Goal: Task Accomplishment & Management: Manage account settings

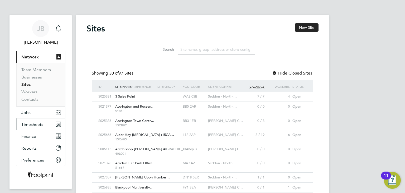
click at [32, 119] on button "Timesheets" at bounding box center [40, 124] width 49 height 12
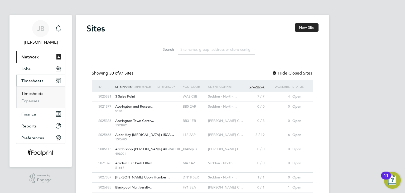
click at [35, 92] on link "Timesheets" at bounding box center [32, 93] width 22 height 5
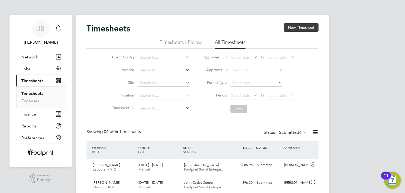
click at [301, 27] on button "New Timesheet" at bounding box center [301, 27] width 35 height 8
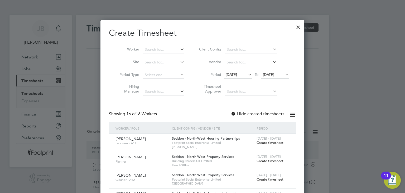
click at [262, 142] on span "Create timesheet" at bounding box center [270, 142] width 27 height 4
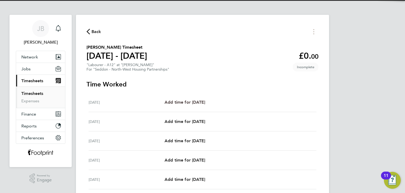
click at [191, 102] on span "Add time for Mon 04 Aug" at bounding box center [185, 102] width 41 height 5
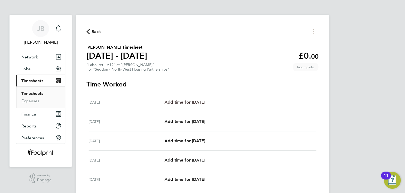
select select "30"
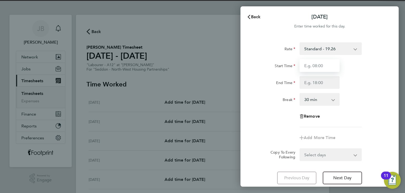
click at [323, 65] on input "Start Time" at bounding box center [320, 65] width 40 height 13
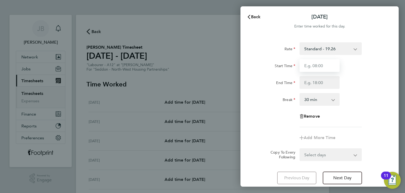
type input "07:00"
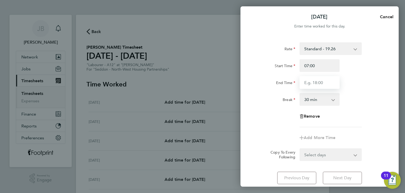
click at [315, 85] on input "End Time" at bounding box center [320, 82] width 40 height 13
type input "16:30"
click at [329, 151] on form "Rate Standard - 19.26 Start Time 07:00 End Time 16:30 Break 0 min 15 min 30 min…" at bounding box center [320, 101] width 129 height 119
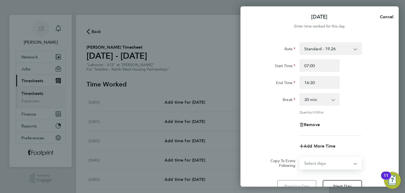
select select "WEEKDAY"
click at [300, 157] on select "Select days Day Weekday (Mon-Fri) Weekend (Sat-Sun) [DATE] [DATE] [DATE] [DATE]…" at bounding box center [327, 163] width 55 height 12
select select "[DATE]"
click at [257, 126] on div "Remove" at bounding box center [319, 124] width 133 height 13
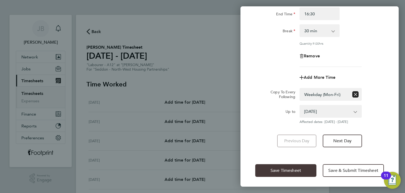
click at [272, 168] on span "Save Timesheet" at bounding box center [286, 170] width 31 height 5
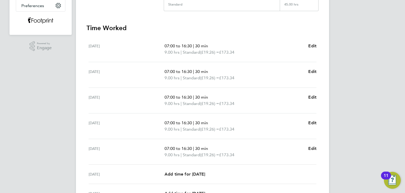
click at [312, 152] on app-form-button "Edit" at bounding box center [313, 151] width 8 height 13
click at [312, 147] on span "Edit" at bounding box center [313, 148] width 8 height 5
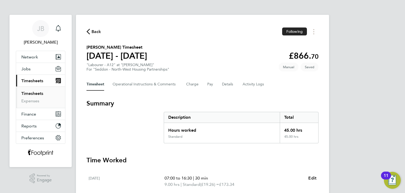
select select "30"
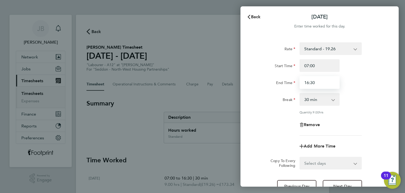
click at [278, 83] on div "End Time 16:30" at bounding box center [319, 82] width 133 height 13
type input "15:30"
click at [278, 83] on label "End Time" at bounding box center [285, 83] width 19 height 6
click at [300, 83] on input "End Time" at bounding box center [320, 82] width 40 height 13
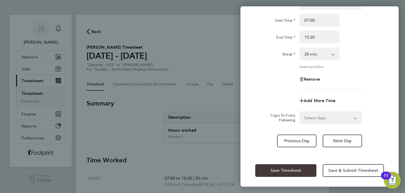
click at [291, 166] on button "Save Timesheet" at bounding box center [286, 170] width 61 height 13
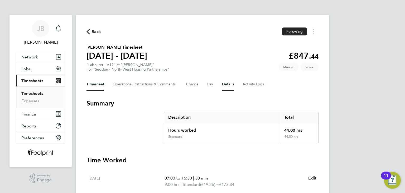
click at [228, 87] on button "Details" at bounding box center [228, 84] width 12 height 13
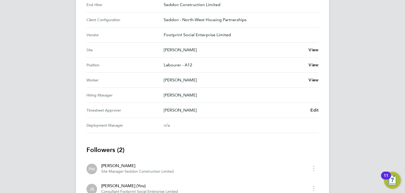
click at [313, 111] on span "Edit" at bounding box center [315, 109] width 8 height 5
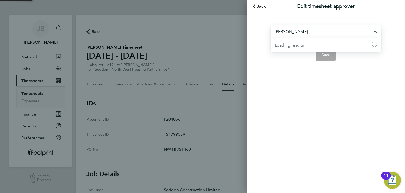
click at [311, 29] on input "Peter Walsh" at bounding box center [326, 31] width 111 height 12
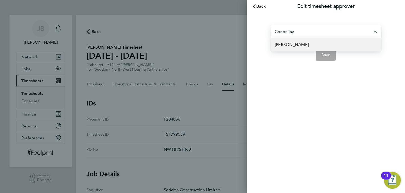
click at [302, 41] on li "[PERSON_NAME]" at bounding box center [326, 44] width 111 height 13
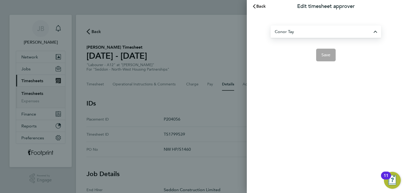
type input "[PERSON_NAME]"
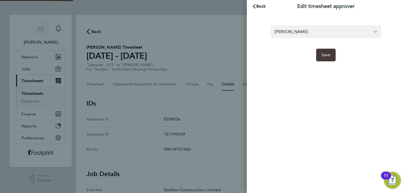
click at [324, 57] on button "Save" at bounding box center [326, 55] width 20 height 13
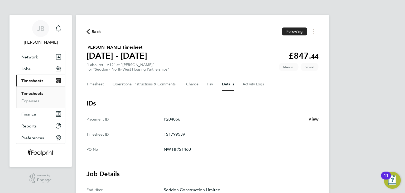
click at [87, 83] on button "Timesheet" at bounding box center [96, 84] width 18 height 13
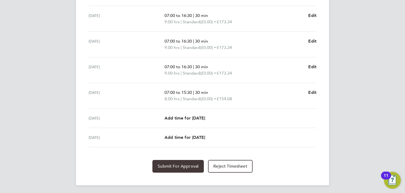
drag, startPoint x: 173, startPoint y: 164, endPoint x: 156, endPoint y: 164, distance: 16.6
click at [173, 164] on span "Submit For Approval" at bounding box center [178, 165] width 41 height 5
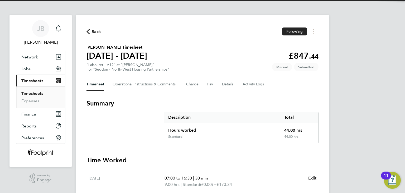
click at [32, 93] on link "Timesheets" at bounding box center [32, 93] width 22 height 5
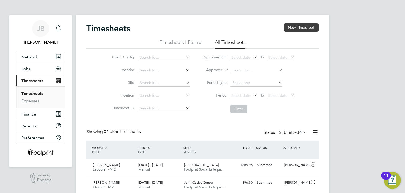
click at [295, 27] on button "New Timesheet" at bounding box center [301, 27] width 35 height 8
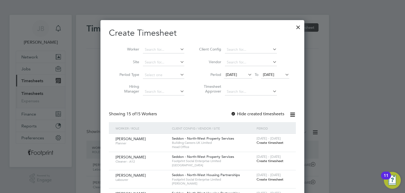
click at [272, 180] on span "Create timesheet" at bounding box center [270, 179] width 27 height 4
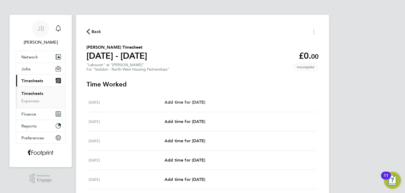
click at [194, 103] on span "Add time for [DATE]" at bounding box center [185, 102] width 41 height 5
select select "30"
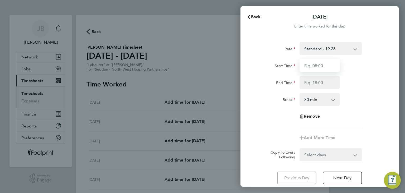
click at [318, 70] on input "Start Time" at bounding box center [320, 65] width 40 height 13
type input "07:30"
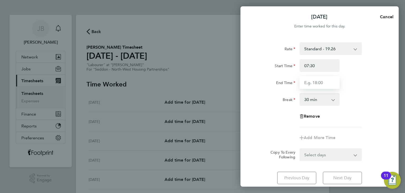
click at [319, 85] on input "End Time" at bounding box center [320, 82] width 40 height 13
type input "16:00"
click at [323, 156] on div "Select days Day Weekday (Mon-Fri) Weekend (Sat-Sun) Tuesday Wednesday Thursday …" at bounding box center [331, 154] width 62 height 13
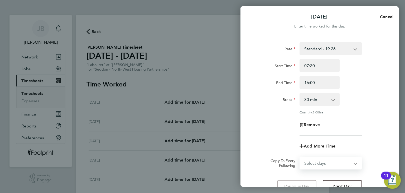
select select "WEEKDAY"
click at [300, 157] on select "Select days Day Weekday (Mon-Fri) Weekend (Sat-Sun) Tuesday Wednesday Thursday …" at bounding box center [327, 163] width 55 height 12
select select "2025-08-10"
click at [275, 111] on div "Quantity: 8.00 hrs" at bounding box center [319, 112] width 133 height 4
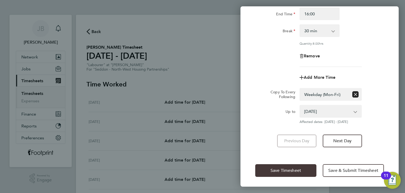
click at [281, 171] on span "Save Timesheet" at bounding box center [286, 170] width 31 height 5
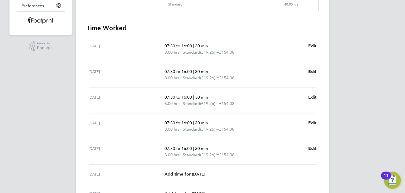
click at [312, 149] on span "Edit" at bounding box center [313, 148] width 8 height 5
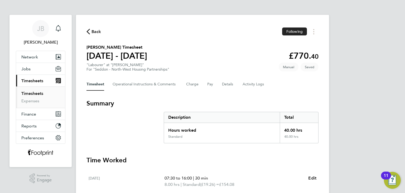
select select "30"
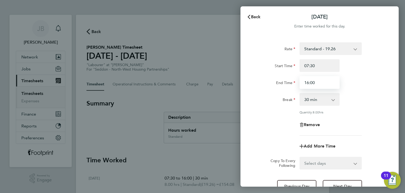
drag, startPoint x: 320, startPoint y: 81, endPoint x: 250, endPoint y: 79, distance: 69.7
click at [250, 79] on div "Rate Standard - 19.26 Start Time 07:30 End Time 16:00 Break 0 min 15 min 30 min…" at bounding box center [320, 117] width 158 height 163
type input "15:00"
click at [241, 46] on div "Rate Standard - 19.26 Start Time 07:30 End Time 15:00 Break 0 min 15 min 30 min…" at bounding box center [320, 117] width 158 height 163
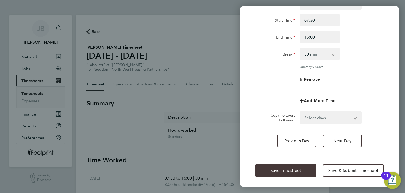
click at [273, 169] on span "Save Timesheet" at bounding box center [286, 170] width 31 height 5
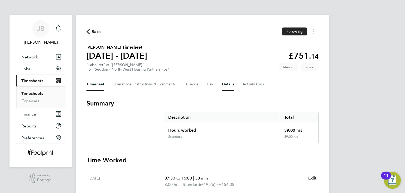
click at [227, 87] on button "Details" at bounding box center [228, 84] width 12 height 13
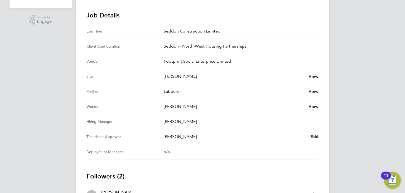
click at [315, 136] on span "Edit" at bounding box center [315, 136] width 8 height 5
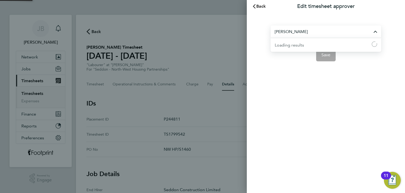
click at [304, 31] on input "Peter Walsh" at bounding box center [326, 31] width 111 height 12
type input "G"
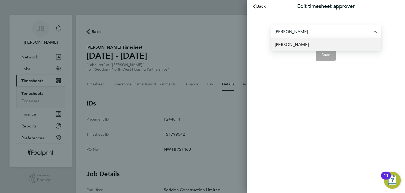
click at [293, 45] on span "[PERSON_NAME]" at bounding box center [292, 44] width 34 height 6
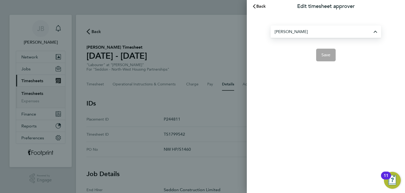
type input "[PERSON_NAME]"
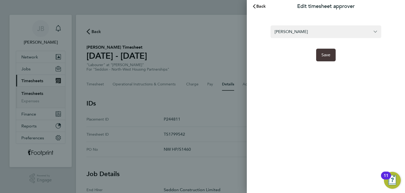
click at [324, 56] on span "Save" at bounding box center [326, 54] width 9 height 5
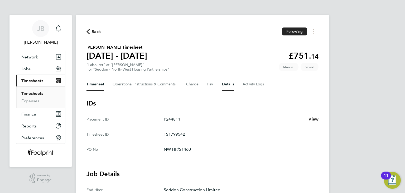
click at [93, 81] on button "Timesheet" at bounding box center [96, 84] width 18 height 13
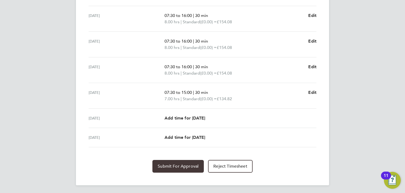
click at [181, 166] on span "Submit For Approval" at bounding box center [178, 165] width 41 height 5
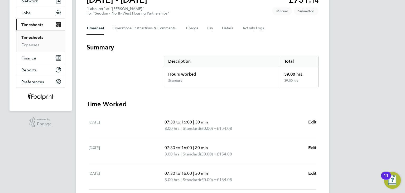
click at [27, 38] on link "Timesheets" at bounding box center [32, 37] width 22 height 5
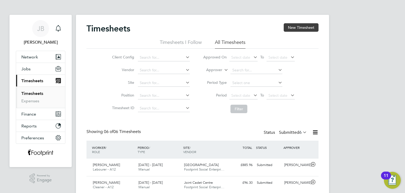
click at [301, 27] on button "New Timesheet" at bounding box center [301, 27] width 35 height 8
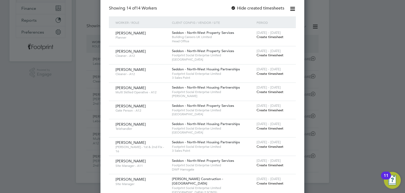
click at [268, 72] on span "Create timesheet" at bounding box center [270, 73] width 27 height 4
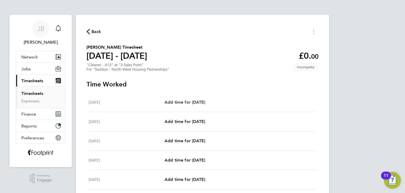
click at [194, 102] on span "Add time for [DATE]" at bounding box center [185, 102] width 41 height 5
select select "30"
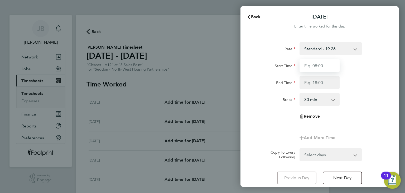
click at [334, 62] on input "Start Time" at bounding box center [320, 65] width 40 height 13
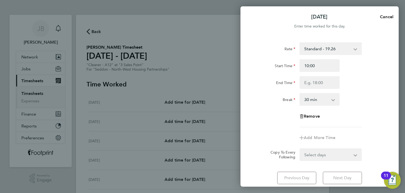
drag, startPoint x: 314, startPoint y: 73, endPoint x: 315, endPoint y: 76, distance: 3.2
click at [314, 75] on div "Start Time 10:00 End Time" at bounding box center [319, 74] width 133 height 30
drag, startPoint x: 318, startPoint y: 68, endPoint x: 285, endPoint y: 67, distance: 32.7
click at [285, 68] on div "Start Time 10:00" at bounding box center [319, 65] width 133 height 13
type input "08:30"
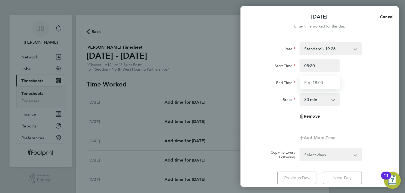
click at [306, 83] on input "End Time" at bounding box center [320, 82] width 40 height 13
type input "12:30"
click at [308, 100] on select "0 min 15 min 30 min 45 min 60 min 75 min 90 min" at bounding box center [316, 99] width 33 height 12
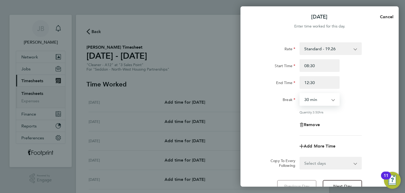
select select "0"
click at [300, 93] on select "0 min 15 min 30 min 45 min 60 min 75 min 90 min" at bounding box center [316, 99] width 33 height 12
click at [325, 162] on select "Select days Day Weekday (Mon-Fri) Weekend (Sat-Sun) Tuesday Wednesday Thursday …" at bounding box center [327, 163] width 55 height 12
select select "WEEKDAY"
click at [300, 157] on select "Select days Day Weekday (Mon-Fri) Weekend (Sat-Sun) Tuesday Wednesday Thursday …" at bounding box center [327, 163] width 55 height 12
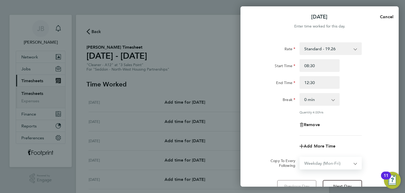
select select "2025-08-10"
click at [260, 113] on div "Quantity: 4.00 hrs" at bounding box center [319, 112] width 133 height 4
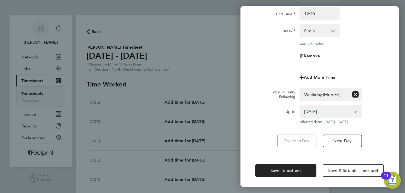
click at [280, 178] on div "Save Timesheet Save & Submit Timesheet" at bounding box center [320, 170] width 158 height 34
drag, startPoint x: 278, startPoint y: 172, endPoint x: 272, endPoint y: 169, distance: 6.1
click at [278, 172] on button "Save Timesheet" at bounding box center [286, 170] width 61 height 13
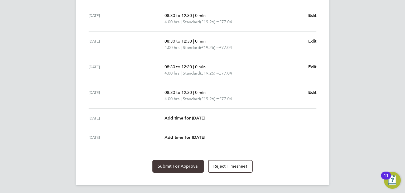
drag, startPoint x: 172, startPoint y: 163, endPoint x: 152, endPoint y: 155, distance: 21.0
click at [171, 163] on span "Submit For Approval" at bounding box center [178, 165] width 41 height 5
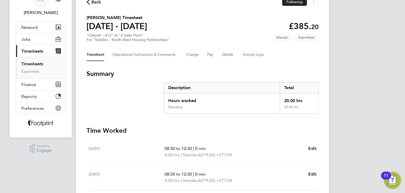
click at [33, 63] on link "Timesheets" at bounding box center [32, 63] width 22 height 5
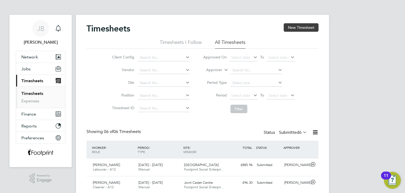
click at [291, 28] on button "New Timesheet" at bounding box center [301, 27] width 35 height 8
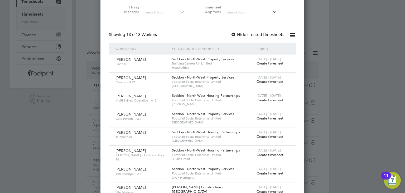
click at [268, 116] on span "Create timesheet" at bounding box center [270, 118] width 27 height 4
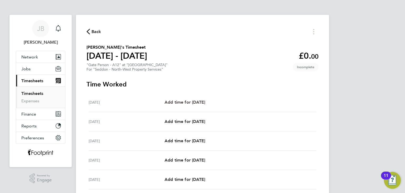
click at [202, 103] on span "Add time for [DATE]" at bounding box center [185, 102] width 41 height 5
select select "30"
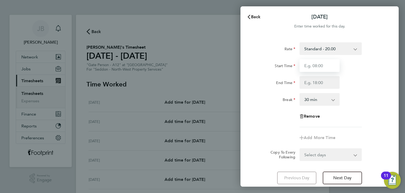
click at [321, 64] on input "Start Time" at bounding box center [320, 65] width 40 height 13
type input "06:30"
drag, startPoint x: 325, startPoint y: 71, endPoint x: 316, endPoint y: 84, distance: 16.0
click at [316, 84] on input "End Time" at bounding box center [320, 82] width 40 height 13
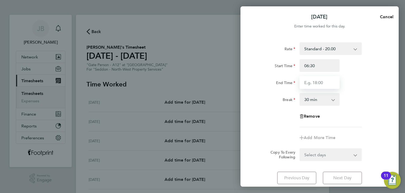
type input "16:30"
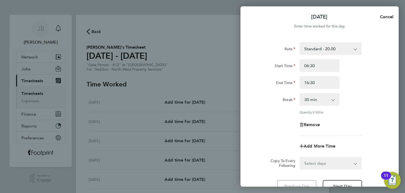
click at [322, 161] on div "Rate Standard - 20.00 Start Time 06:30 End Time 16:30 Break 0 min 15 min 30 min…" at bounding box center [320, 117] width 158 height 163
click at [320, 158] on select "Select days Day Weekday (Mon-Fri) Weekend (Sat-Sun) Tuesday Wednesday Thursday …" at bounding box center [327, 163] width 55 height 12
select select "WEEKDAY"
click at [300, 157] on select "Select days Day Weekday (Mon-Fri) Weekend (Sat-Sun) Tuesday Wednesday Thursday …" at bounding box center [327, 163] width 55 height 12
select select "2025-08-10"
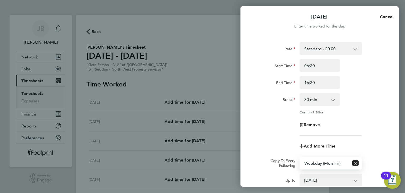
click at [264, 122] on div "Remove" at bounding box center [319, 124] width 133 height 13
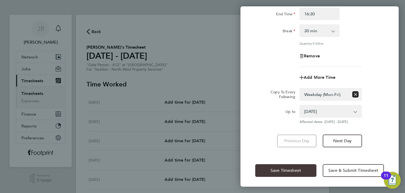
click at [282, 165] on button "Save Timesheet" at bounding box center [286, 170] width 61 height 13
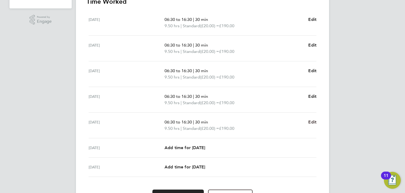
click at [313, 122] on span "Edit" at bounding box center [313, 121] width 8 height 5
select select "30"
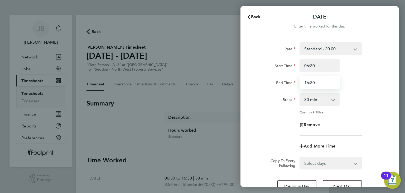
drag, startPoint x: 319, startPoint y: 80, endPoint x: 270, endPoint y: 69, distance: 49.8
click at [270, 78] on div "End Time 16:30" at bounding box center [319, 82] width 133 height 13
type input "15:30"
click at [268, 70] on div "Start Time" at bounding box center [275, 65] width 44 height 13
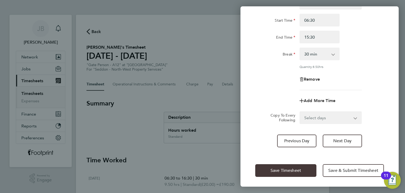
click at [287, 166] on button "Save Timesheet" at bounding box center [286, 170] width 61 height 13
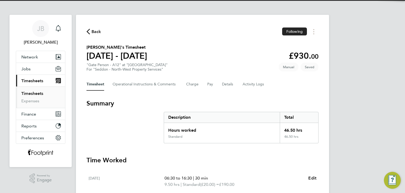
drag, startPoint x: 220, startPoint y: 89, endPoint x: 223, endPoint y: 87, distance: 3.7
click at [220, 89] on div "Timesheet Operational Instructions & Comments Charge Pay Details Activity Logs" at bounding box center [203, 84] width 232 height 13
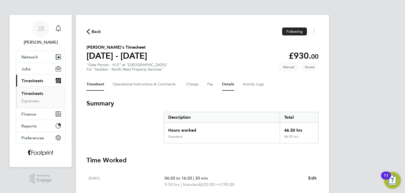
click at [224, 87] on button "Details" at bounding box center [228, 84] width 12 height 13
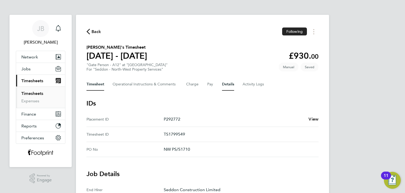
click at [103, 84] on button "Timesheet" at bounding box center [96, 84] width 18 height 13
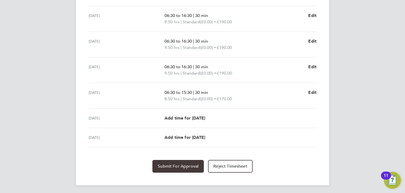
click at [186, 164] on span "Submit For Approval" at bounding box center [178, 165] width 41 height 5
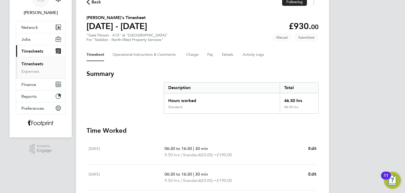
click at [34, 63] on app-navbar-apps-list-group "Current page: Timesheets Timesheets Expenses" at bounding box center [40, 61] width 49 height 33
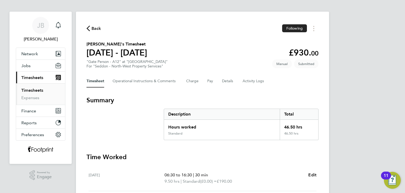
click at [34, 90] on link "Timesheets" at bounding box center [32, 90] width 22 height 5
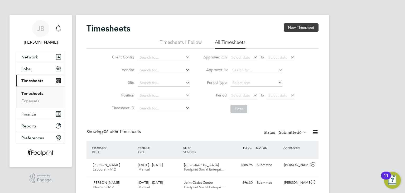
click at [298, 30] on button "New Timesheet" at bounding box center [301, 27] width 35 height 8
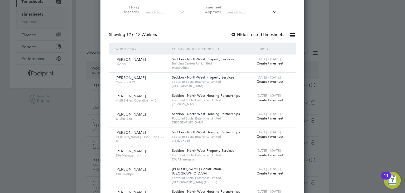
click at [276, 100] on span "Create timesheet" at bounding box center [270, 100] width 27 height 4
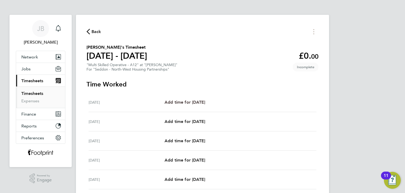
click at [193, 101] on span "Add time for [DATE]" at bounding box center [185, 102] width 41 height 5
select select "30"
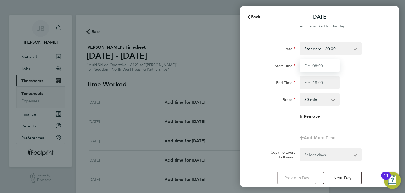
click at [324, 67] on input "Start Time" at bounding box center [320, 65] width 40 height 13
type input "07:30"
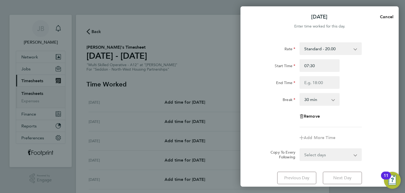
click at [316, 89] on div "Rate Standard - 20.00 Start Time 07:30 End Time Break 0 min 15 min 30 min 45 mi…" at bounding box center [320, 84] width 129 height 85
click at [320, 84] on input "End Time" at bounding box center [320, 82] width 40 height 13
type input "16:00"
click at [326, 151] on form "Rate Standard - 20.00 Start Time 07:30 End Time 16:00 Break 0 min 15 min 30 min…" at bounding box center [320, 101] width 129 height 119
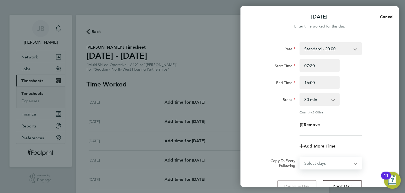
select select "WEEKDAY"
click at [300, 157] on select "Select days Day Weekday (Mon-Fri) Weekend (Sat-Sun) Tuesday Wednesday Thursday …" at bounding box center [327, 163] width 55 height 12
select select "2025-08-10"
click at [275, 115] on div "Rate Standard - 20.00 Start Time 07:30 End Time 16:00 Break 0 min 15 min 30 min…" at bounding box center [320, 88] width 129 height 93
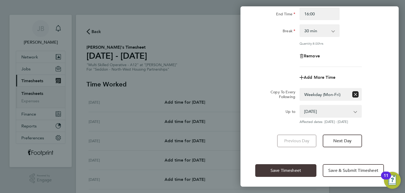
click at [286, 168] on span "Save Timesheet" at bounding box center [286, 170] width 31 height 5
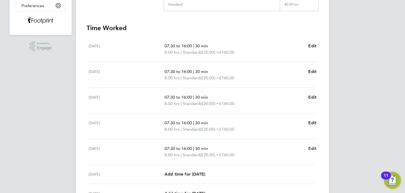
click at [313, 147] on span "Edit" at bounding box center [313, 148] width 8 height 5
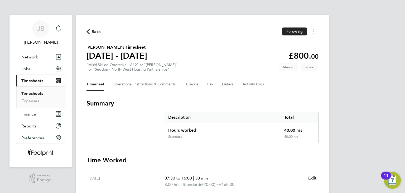
select select "30"
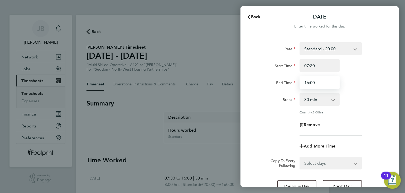
drag, startPoint x: 309, startPoint y: 84, endPoint x: 244, endPoint y: 79, distance: 65.4
click at [249, 77] on div "Rate Standard - 20.00 Start Time 07:30 End Time 16:00 Break 0 min 15 min 30 min…" at bounding box center [320, 117] width 158 height 163
type input "15:00"
click at [257, 98] on div "Break" at bounding box center [276, 98] width 40 height 11
drag, startPoint x: 308, startPoint y: 162, endPoint x: 310, endPoint y: 159, distance: 3.6
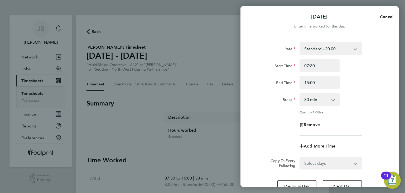
click at [308, 162] on select "Select days Day Weekend (Sat-Sun) Saturday Sunday" at bounding box center [327, 163] width 55 height 12
click at [263, 126] on div "Remove" at bounding box center [319, 124] width 133 height 13
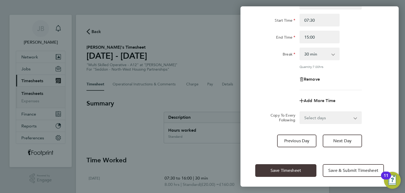
drag, startPoint x: 283, startPoint y: 168, endPoint x: 231, endPoint y: 136, distance: 61.5
click at [283, 168] on span "Save Timesheet" at bounding box center [286, 170] width 31 height 5
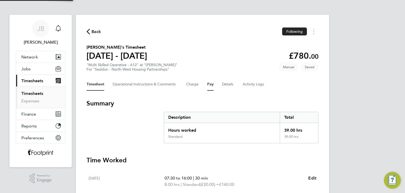
click at [210, 86] on button "Pay" at bounding box center [210, 84] width 6 height 13
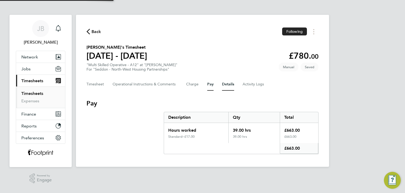
click at [231, 87] on button "Details" at bounding box center [228, 84] width 12 height 13
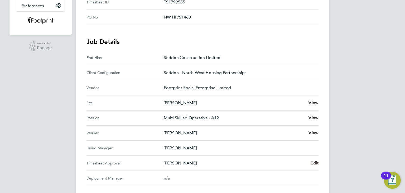
click at [316, 165] on link "Edit" at bounding box center [315, 163] width 8 height 6
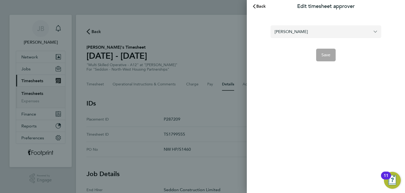
click at [310, 30] on input "Peter Walsh" at bounding box center [326, 31] width 111 height 12
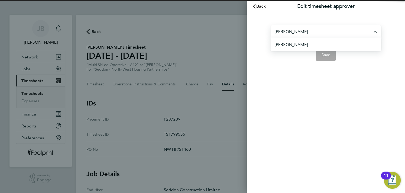
click at [304, 42] on li "[PERSON_NAME]" at bounding box center [328, 44] width 107 height 13
type input "[PERSON_NAME]"
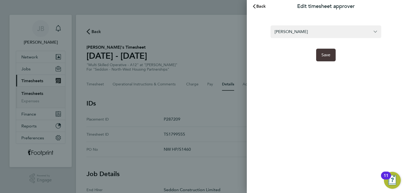
click at [324, 56] on span "Save" at bounding box center [326, 54] width 9 height 5
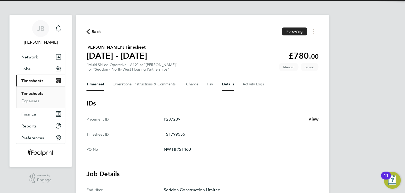
click at [98, 89] on button "Timesheet" at bounding box center [96, 84] width 18 height 13
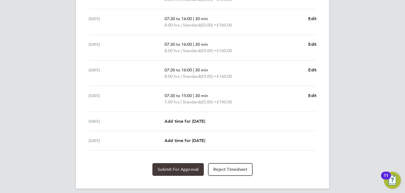
click at [168, 165] on button "Submit For Approval" at bounding box center [178, 169] width 51 height 13
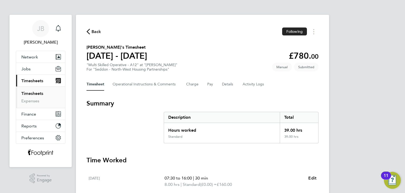
click at [31, 94] on link "Timesheets" at bounding box center [32, 93] width 22 height 5
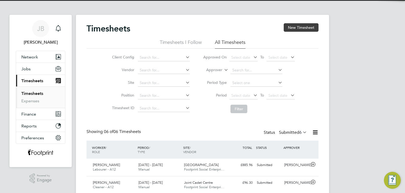
click at [295, 26] on button "New Timesheet" at bounding box center [301, 27] width 35 height 8
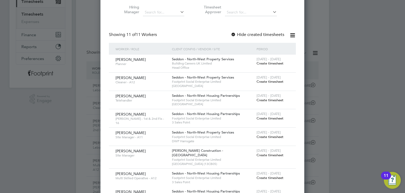
click at [272, 101] on span "Create timesheet" at bounding box center [270, 100] width 27 height 4
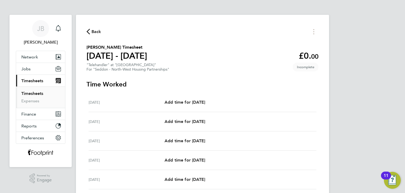
click at [192, 107] on div "Mon 04 Aug Add time for Mon 04 Aug Add time for Mon 04 Aug" at bounding box center [203, 102] width 228 height 19
click at [199, 105] on link "Add time for Mon 04 Aug" at bounding box center [185, 102] width 41 height 6
select select "30"
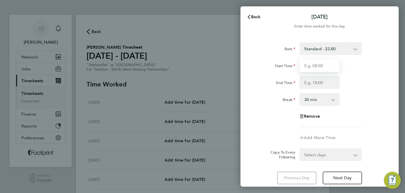
click at [310, 64] on input "Start Time" at bounding box center [320, 65] width 40 height 13
type input "07:30"
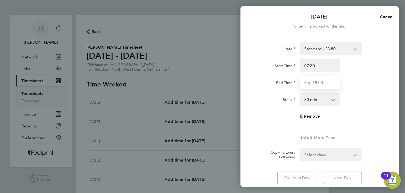
click at [324, 82] on input "End Time" at bounding box center [320, 82] width 40 height 13
type input "16:30"
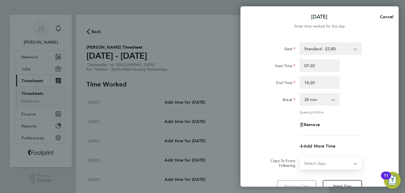
click at [327, 154] on form "Rate Standard - 23.80 Start Time 07:30 End Time 16:30 Break 0 min 15 min 30 min…" at bounding box center [320, 105] width 129 height 127
select select "WEEKDAY"
click at [300, 157] on select "Select days Day Weekday (Mon-Fri) Weekend (Sat-Sun) Tuesday Wednesday Thursday …" at bounding box center [327, 163] width 55 height 12
select select "2025-08-10"
click at [248, 110] on div "Rate Standard - 23.80 Start Time 07:30 End Time 16:30 Break 0 min 15 min 30 min…" at bounding box center [320, 129] width 158 height 186
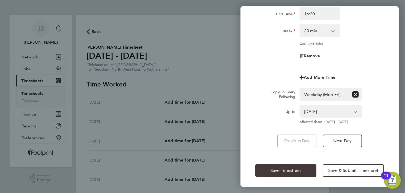
click at [281, 171] on span "Save Timesheet" at bounding box center [286, 170] width 31 height 5
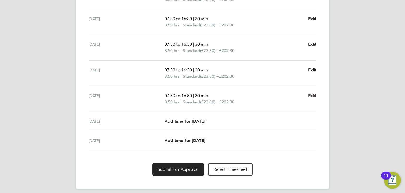
click at [313, 96] on span "Edit" at bounding box center [313, 95] width 8 height 5
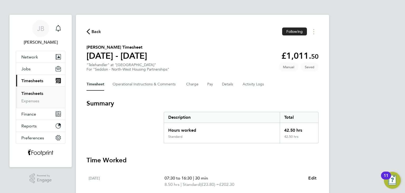
select select "30"
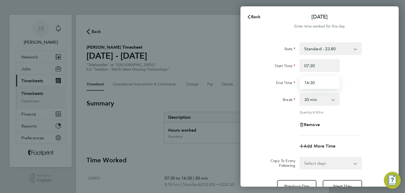
drag, startPoint x: 322, startPoint y: 84, endPoint x: 282, endPoint y: 87, distance: 40.5
click at [282, 87] on div "End Time 16:30" at bounding box center [319, 82] width 133 height 13
type input "15:30"
click at [283, 86] on label "End Time" at bounding box center [285, 83] width 19 height 6
click at [300, 86] on input "End Time" at bounding box center [320, 82] width 40 height 13
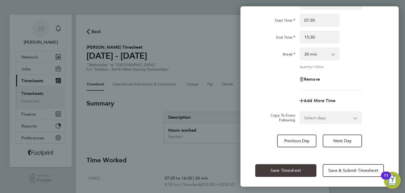
click at [280, 174] on button "Save Timesheet" at bounding box center [286, 170] width 61 height 13
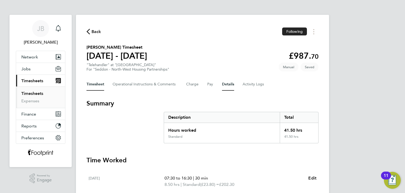
click at [231, 85] on button "Details" at bounding box center [228, 84] width 12 height 13
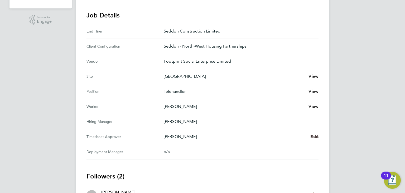
click at [315, 135] on span "Edit" at bounding box center [315, 136] width 8 height 5
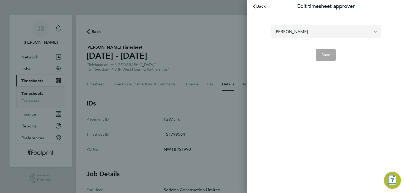
click at [313, 31] on input "Ben Winstanley" at bounding box center [326, 31] width 111 height 12
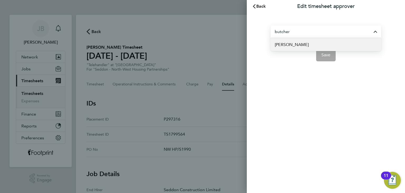
click at [290, 44] on span "[PERSON_NAME]" at bounding box center [292, 44] width 34 height 6
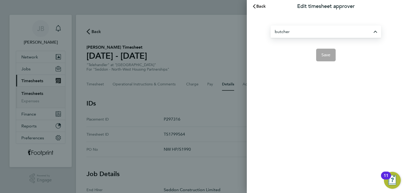
type input "[PERSON_NAME]"
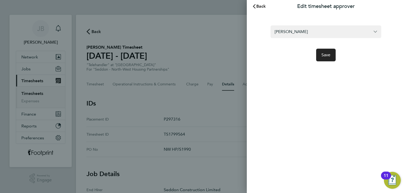
click at [332, 48] on form "Nathan Butcher Save" at bounding box center [326, 43] width 111 height 36
click at [326, 54] on span "Save" at bounding box center [326, 54] width 9 height 5
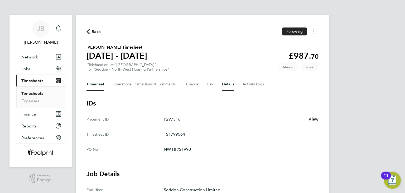
click at [98, 86] on button "Timesheet" at bounding box center [96, 84] width 18 height 13
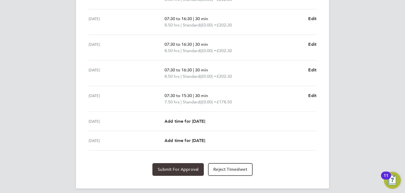
click at [174, 168] on span "Submit For Approval" at bounding box center [178, 169] width 41 height 5
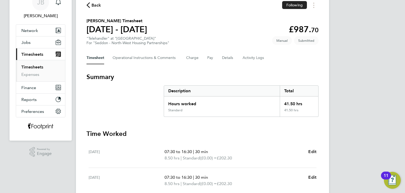
click at [31, 68] on link "Timesheets" at bounding box center [32, 66] width 22 height 5
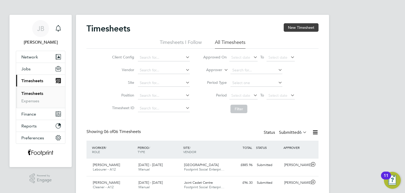
click at [290, 29] on button "New Timesheet" at bounding box center [301, 27] width 35 height 8
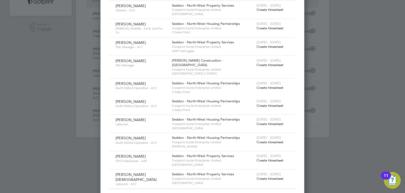
click at [273, 176] on span "Create timesheet" at bounding box center [270, 178] width 27 height 4
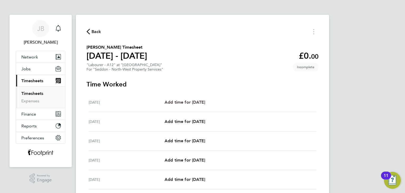
click at [201, 103] on span "Add time for Mon 04 Aug" at bounding box center [185, 102] width 41 height 5
select select "30"
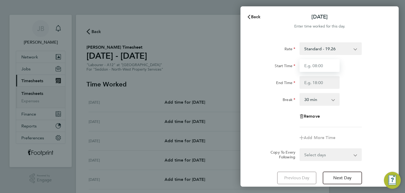
click at [333, 60] on input "Start Time" at bounding box center [320, 65] width 40 height 13
type input "07:30"
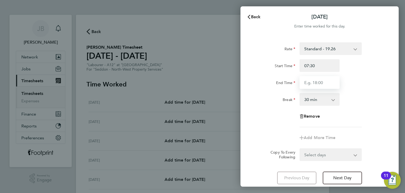
drag, startPoint x: 320, startPoint y: 81, endPoint x: 320, endPoint y: 85, distance: 3.5
click at [320, 81] on input "End Time" at bounding box center [320, 82] width 40 height 13
type input "16:00"
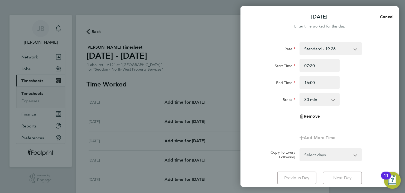
click at [322, 156] on div "Select days Day Weekday (Mon-Fri) Weekend (Sat-Sun) Tuesday Wednesday Thursday …" at bounding box center [331, 154] width 62 height 13
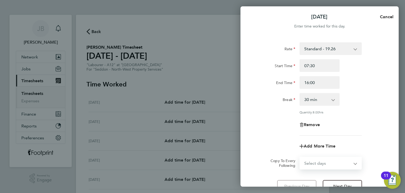
select select "WEEKDAY"
click at [300, 157] on select "Select days Day Weekday (Mon-Fri) Weekend (Sat-Sun) Tuesday Wednesday Thursday …" at bounding box center [327, 163] width 55 height 12
select select "2025-08-10"
click at [271, 125] on div "Remove" at bounding box center [319, 124] width 133 height 13
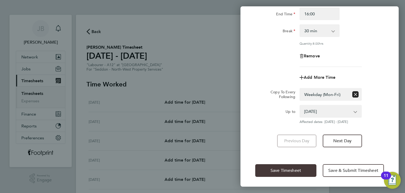
click at [280, 168] on span "Save Timesheet" at bounding box center [286, 170] width 31 height 5
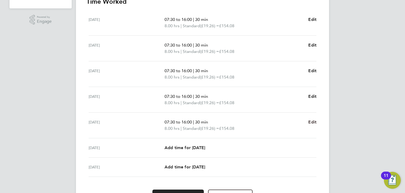
click at [312, 121] on span "Edit" at bounding box center [313, 121] width 8 height 5
select select "30"
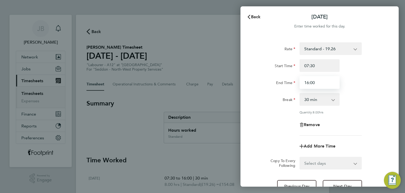
drag, startPoint x: 326, startPoint y: 82, endPoint x: 228, endPoint y: 84, distance: 98.0
click at [228, 84] on div "Back Fri 08 Aug Enter time worked for this day. Rate Standard - 19.26 Start Tim…" at bounding box center [202, 96] width 405 height 193
type input "15:00"
click at [262, 131] on div "Rate Standard - 19.26 Start Time 07:30 End Time 15:00 Break 0 min 15 min 30 min…" at bounding box center [320, 88] width 129 height 93
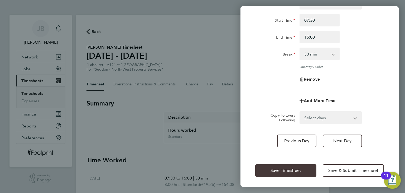
click at [281, 165] on button "Save Timesheet" at bounding box center [286, 170] width 61 height 13
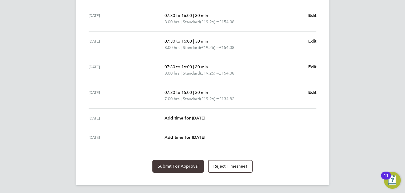
click at [183, 162] on button "Submit For Approval" at bounding box center [178, 166] width 51 height 13
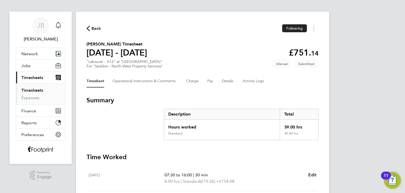
click at [30, 89] on link "Timesheets" at bounding box center [32, 90] width 22 height 5
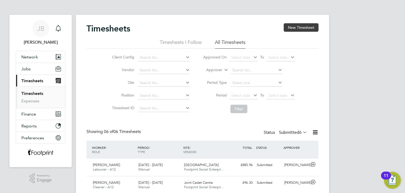
click at [297, 27] on button "New Timesheet" at bounding box center [301, 27] width 35 height 8
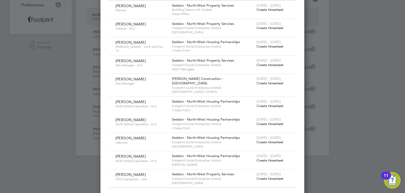
click at [263, 176] on span "Create timesheet" at bounding box center [270, 178] width 27 height 4
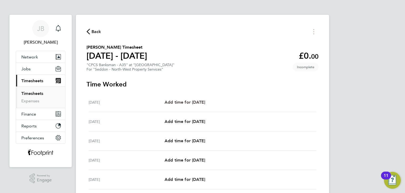
click at [202, 101] on span "Add time for Mon 04 Aug" at bounding box center [185, 102] width 41 height 5
select select "30"
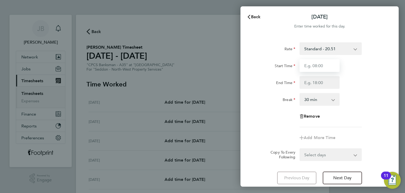
click at [323, 65] on input "Start Time" at bounding box center [320, 65] width 40 height 13
type input "07:00"
click at [319, 81] on input "End Time" at bounding box center [320, 82] width 40 height 13
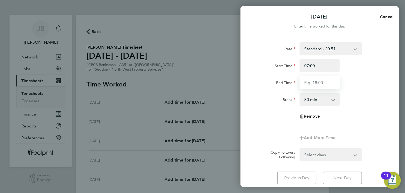
type input "16:00"
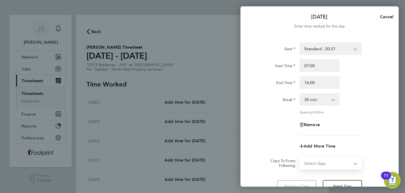
click at [324, 155] on form "Rate Standard - 20.51 Start Time 07:00 End Time 16:00 Break 0 min 15 min 30 min…" at bounding box center [320, 105] width 129 height 127
select select "WEEKDAY"
click at [300, 157] on select "Select days Day Weekday (Mon-Fri) Weekend (Sat-Sun) Tuesday Wednesday Thursday …" at bounding box center [327, 163] width 55 height 12
select select "2025-08-10"
click at [239, 114] on div "Mon 04 Aug Cancel Enter time worked for this day. Rate Standard - 20.51 Start T…" at bounding box center [202, 96] width 405 height 193
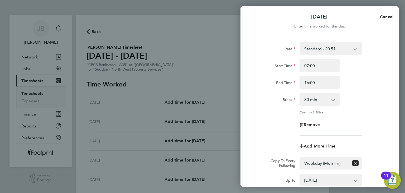
click at [272, 121] on div "Remove" at bounding box center [319, 124] width 133 height 13
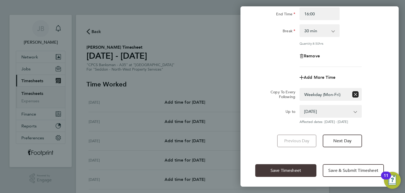
click at [286, 164] on button "Save Timesheet" at bounding box center [286, 170] width 61 height 13
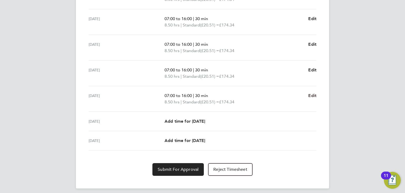
click at [311, 93] on span "Edit" at bounding box center [313, 95] width 8 height 5
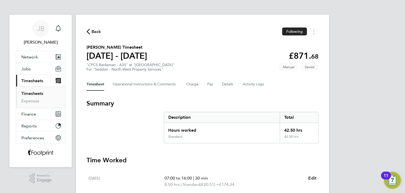
select select "30"
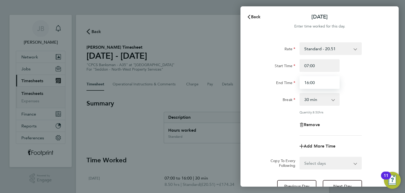
drag, startPoint x: 292, startPoint y: 83, endPoint x: 277, endPoint y: 80, distance: 15.5
click at [277, 81] on div "End Time 16:00" at bounding box center [319, 82] width 133 height 13
type input "15:00"
click at [287, 78] on div "End Time" at bounding box center [276, 81] width 40 height 11
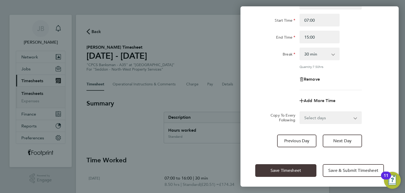
click at [273, 168] on span "Save Timesheet" at bounding box center [286, 170] width 31 height 5
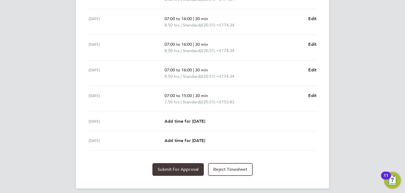
click at [180, 170] on span "Submit For Approval" at bounding box center [178, 169] width 41 height 5
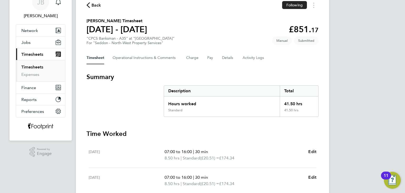
click at [32, 66] on link "Timesheets" at bounding box center [32, 66] width 22 height 5
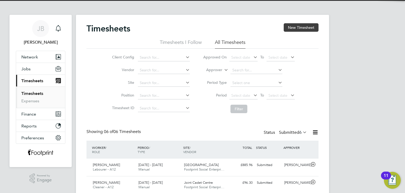
click at [296, 29] on button "New Timesheet" at bounding box center [301, 27] width 35 height 8
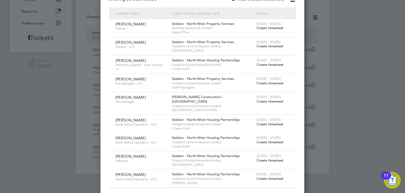
click at [276, 100] on span "Create timesheet" at bounding box center [270, 101] width 27 height 4
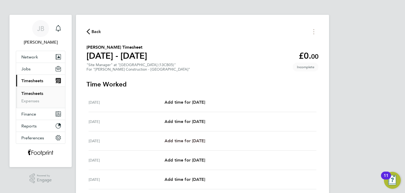
click at [198, 141] on span "Add time for Mon 04 Aug" at bounding box center [185, 140] width 41 height 5
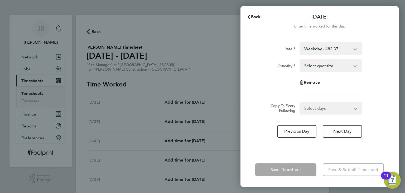
drag, startPoint x: 321, startPoint y: 66, endPoint x: 321, endPoint y: 69, distance: 3.7
click at [321, 66] on select "Select quantity 0.5 1" at bounding box center [327, 66] width 55 height 12
select select "1"
click at [300, 60] on select "Select quantity 0.5 1" at bounding box center [327, 66] width 55 height 12
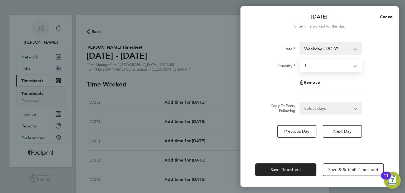
click at [318, 110] on select "Select days Day Tuesday Wednesday Thursday Friday" at bounding box center [327, 108] width 55 height 12
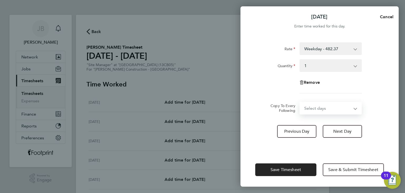
select select "TUE"
click at [300, 102] on select "Select days Day Tuesday Wednesday Thursday Friday" at bounding box center [327, 108] width 55 height 12
select select "2025-08-08"
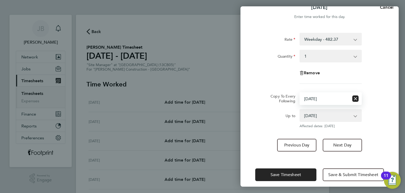
scroll to position [14, 0]
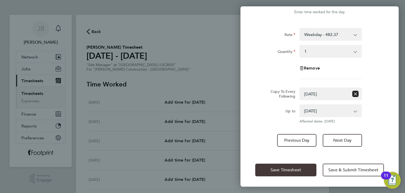
click at [284, 168] on span "Save Timesheet" at bounding box center [286, 169] width 31 height 5
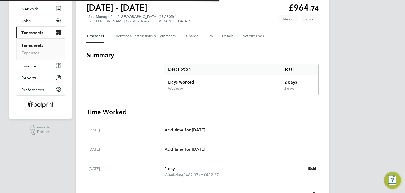
scroll to position [132, 0]
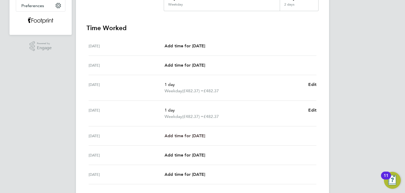
click at [201, 135] on span "Add time for Wed 06 Aug" at bounding box center [185, 135] width 41 height 5
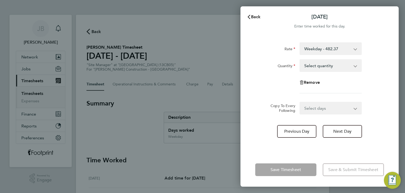
click at [323, 70] on select "Select quantity 0.5 1" at bounding box center [327, 66] width 55 height 12
select select "1"
click at [300, 60] on select "Select quantity 0.5 1" at bounding box center [327, 66] width 55 height 12
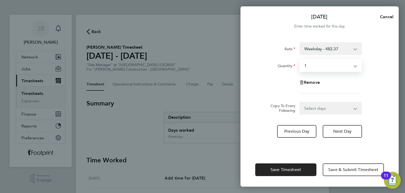
click at [315, 110] on select "Select days Day Thursday Friday" at bounding box center [327, 108] width 55 height 12
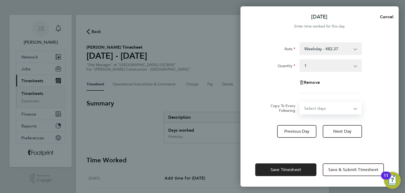
select select "THU"
click at [300, 102] on select "Select days Day Thursday Friday" at bounding box center [327, 108] width 55 height 12
select select "2025-08-08"
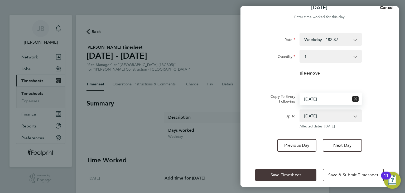
scroll to position [14, 0]
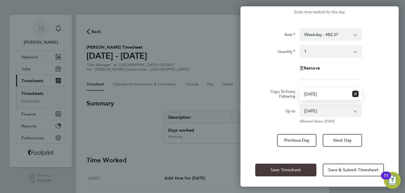
click at [277, 171] on button "Save Timesheet" at bounding box center [286, 169] width 61 height 13
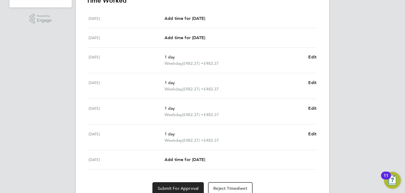
scroll to position [182, 0]
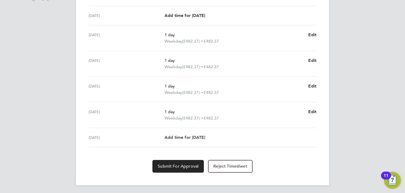
click at [191, 135] on span "Add time for Fri 08 Aug" at bounding box center [185, 137] width 41 height 5
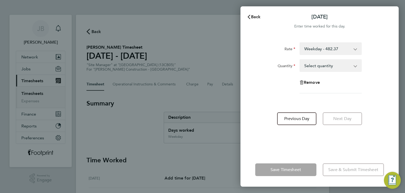
click at [331, 62] on select "Select quantity 0.5 1" at bounding box center [327, 66] width 55 height 12
select select "1"
click at [300, 60] on select "Select quantity 0.5 1" at bounding box center [327, 66] width 55 height 12
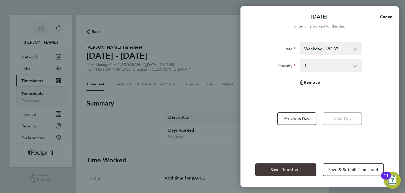
click at [289, 169] on span "Save Timesheet" at bounding box center [286, 169] width 31 height 5
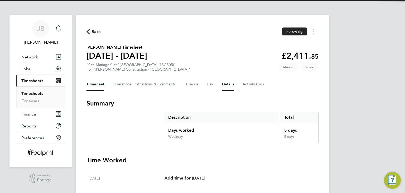
click at [233, 87] on button "Details" at bounding box center [228, 84] width 12 height 13
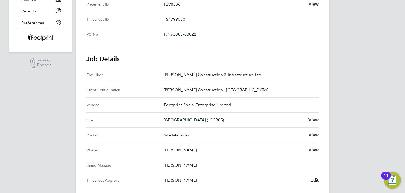
scroll to position [34, 0]
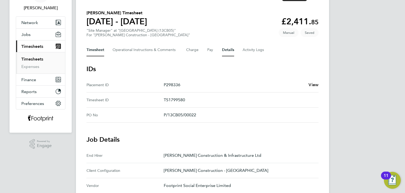
click at [102, 54] on button "Timesheet" at bounding box center [96, 50] width 18 height 13
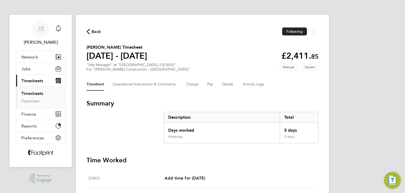
scroll to position [185, 0]
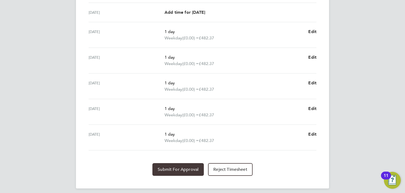
click at [180, 163] on button "Submit For Approval" at bounding box center [178, 169] width 51 height 13
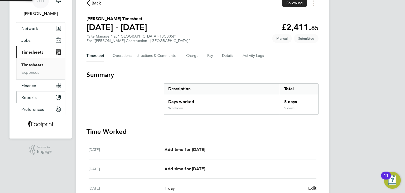
scroll to position [26, 0]
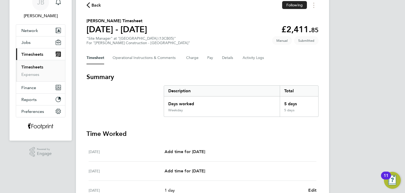
click at [37, 66] on link "Timesheets" at bounding box center [32, 66] width 22 height 5
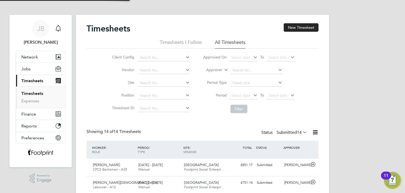
scroll to position [2, 3]
click at [305, 30] on button "New Timesheet" at bounding box center [301, 27] width 35 height 8
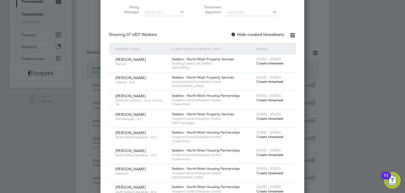
click at [266, 119] on span "Create timesheet" at bounding box center [270, 118] width 27 height 4
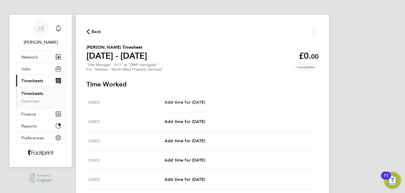
click at [205, 100] on span "Add time for Mon 04 Aug" at bounding box center [185, 102] width 41 height 5
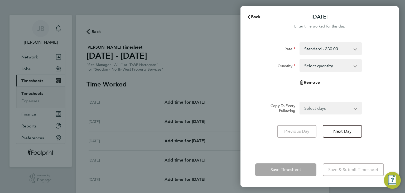
click at [306, 66] on select "Select quantity 0.5 1" at bounding box center [327, 66] width 55 height 12
select select "1"
click at [300, 60] on select "Select quantity 0.5 1" at bounding box center [327, 66] width 55 height 12
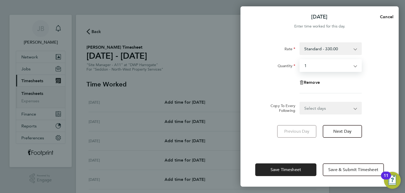
drag, startPoint x: 313, startPoint y: 108, endPoint x: 314, endPoint y: 112, distance: 4.3
click at [312, 108] on select "Select days Day Weekday (Mon-Fri) Weekend (Sat-Sun) Tuesday Wednesday Thursday …" at bounding box center [327, 108] width 55 height 12
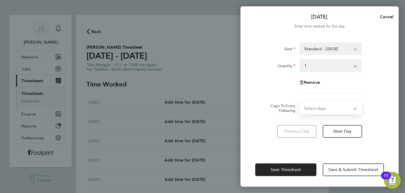
select select "WEEKDAY"
click at [300, 102] on select "Select days Day Weekday (Mon-Fri) Weekend (Sat-Sun) Tuesday Wednesday Thursday …" at bounding box center [327, 108] width 55 height 12
select select "2025-08-10"
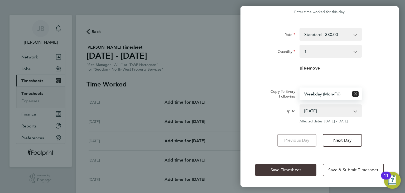
click at [296, 173] on button "Save Timesheet" at bounding box center [286, 169] width 61 height 13
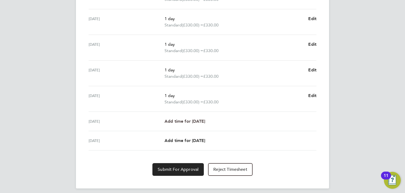
click at [204, 121] on span "Add time for Sat 09 Aug" at bounding box center [185, 121] width 41 height 5
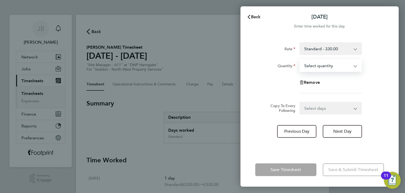
click at [319, 70] on select "Select quantity 0.5 1" at bounding box center [327, 66] width 55 height 12
select select "1"
click at [300, 60] on select "Select quantity 0.5 1" at bounding box center [327, 66] width 55 height 12
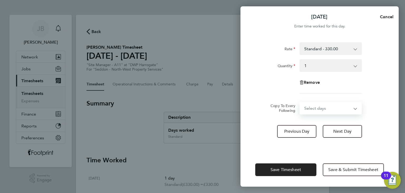
click at [313, 106] on select "Select days Sunday" at bounding box center [327, 108] width 55 height 12
select select "SUN"
click at [300, 102] on select "Select days Sunday" at bounding box center [327, 108] width 55 height 12
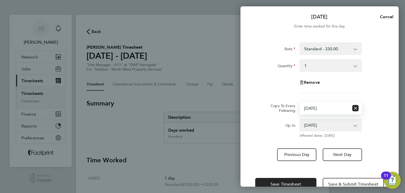
click at [264, 100] on form "Rate Standard - 330.00 Quantity Select quantity 0.5 1 Remove Copy To Every Foll…" at bounding box center [320, 89] width 129 height 95
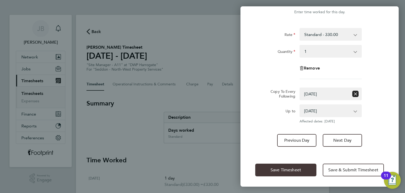
click at [278, 174] on button "Save Timesheet" at bounding box center [286, 169] width 61 height 13
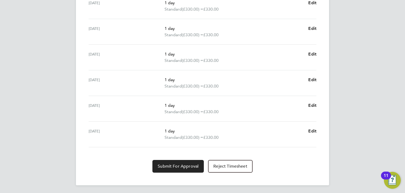
click at [168, 172] on div "Back Following Stuart Ferridge's Timesheet 04 - 10 Aug 2025 £2,310. 00 "Site Ma…" at bounding box center [202, -1] width 253 height 371
click at [166, 166] on span "Submit For Approval" at bounding box center [178, 165] width 41 height 5
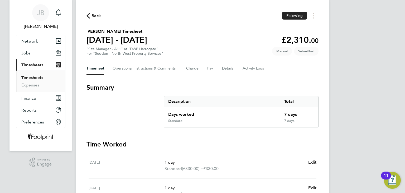
click at [36, 79] on link "Timesheets" at bounding box center [32, 77] width 22 height 5
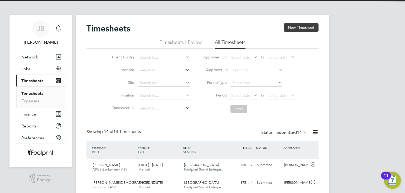
click at [300, 28] on button "New Timesheet" at bounding box center [301, 27] width 35 height 8
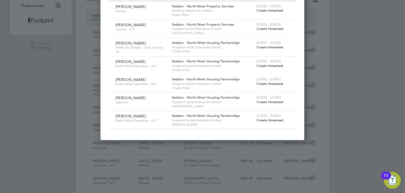
click at [276, 120] on span "Create timesheet" at bounding box center [270, 120] width 27 height 4
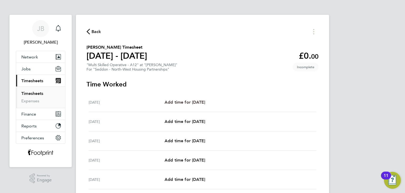
click at [187, 101] on span "Add time for Mon 04 Aug" at bounding box center [185, 102] width 41 height 5
select select "30"
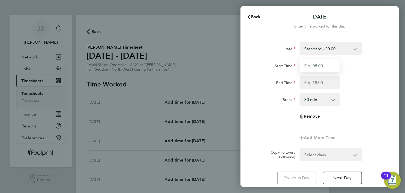
click at [311, 65] on input "Start Time" at bounding box center [320, 65] width 40 height 13
type input "07:30"
click at [320, 81] on input "End Time" at bounding box center [320, 82] width 40 height 13
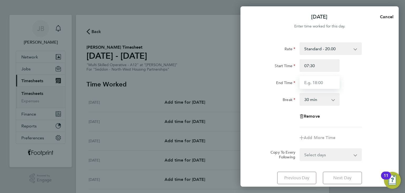
type input "16:00"
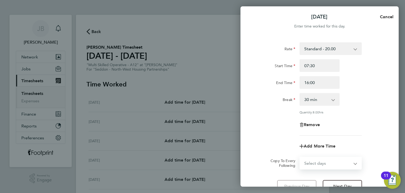
click at [325, 152] on form "Rate Standard - 20.00 Start Time 07:30 End Time 16:00 Break 0 min 15 min 30 min…" at bounding box center [320, 105] width 129 height 127
select select "WEEKDAY"
click at [300, 157] on select "Select days Day Weekday (Mon-Fri) Weekend (Sat-Sun) Tuesday Wednesday Thursday …" at bounding box center [327, 163] width 55 height 12
select select "2025-08-10"
click at [263, 135] on app-timesheet-line-form-group "Rate Standard - 20.00 Start Time 07:30 End Time 16:00 Break 0 min 15 min 30 min…" at bounding box center [320, 97] width 129 height 110
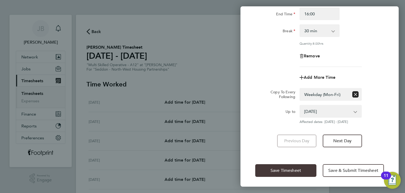
click at [296, 170] on span "Save Timesheet" at bounding box center [286, 170] width 31 height 5
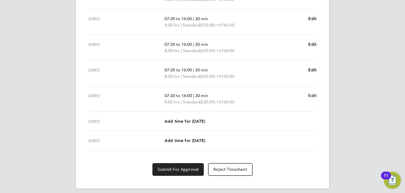
click at [314, 94] on span "Edit" at bounding box center [313, 95] width 8 height 5
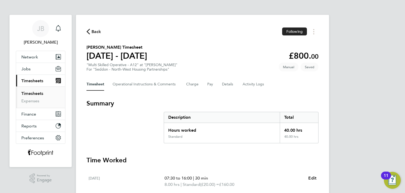
select select "30"
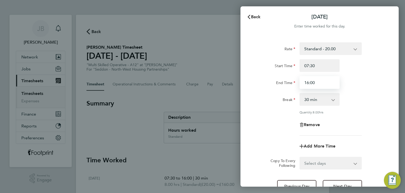
drag, startPoint x: 322, startPoint y: 83, endPoint x: 248, endPoint y: 82, distance: 74.2
click at [248, 83] on div "Rate Standard - 20.00 Start Time 07:30 End Time 16:00 Break 0 min 15 min 30 min…" at bounding box center [320, 117] width 158 height 163
type input "15:00"
click at [248, 82] on div "Rate Standard - 20.00 Start Time 07:30 End Time 15:00 Break 0 min 15 min 30 min…" at bounding box center [320, 117] width 158 height 163
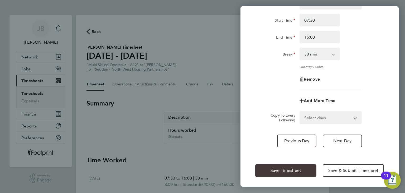
click at [289, 171] on span "Save Timesheet" at bounding box center [286, 170] width 31 height 5
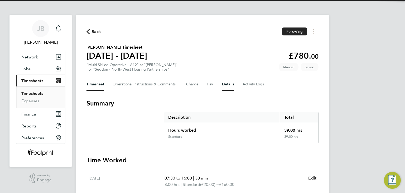
click at [228, 83] on button "Details" at bounding box center [228, 84] width 12 height 13
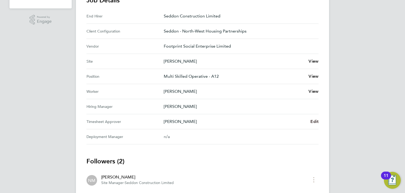
click at [313, 121] on span "Edit" at bounding box center [315, 121] width 8 height 5
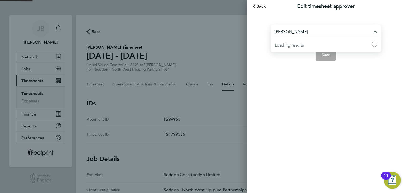
click at [300, 34] on input "Neil McDermott" at bounding box center [326, 31] width 111 height 12
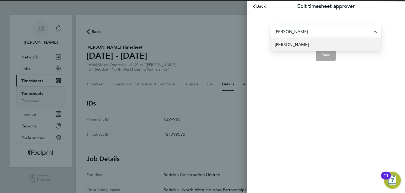
click at [319, 46] on li "[PERSON_NAME]" at bounding box center [326, 44] width 111 height 13
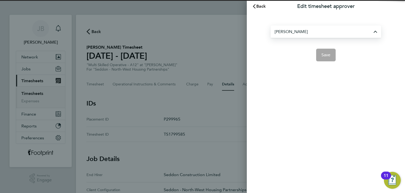
type input "[PERSON_NAME]"
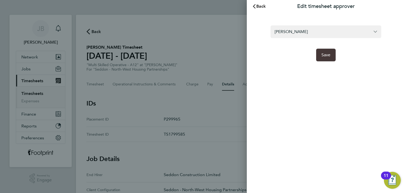
click at [328, 56] on span "Save" at bounding box center [326, 54] width 9 height 5
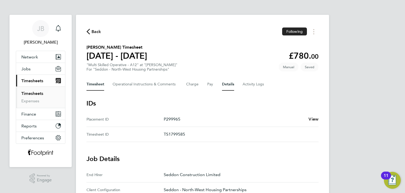
click at [96, 86] on button "Timesheet" at bounding box center [96, 84] width 18 height 13
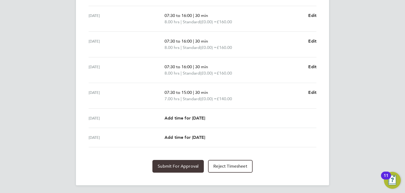
click at [172, 164] on span "Submit For Approval" at bounding box center [178, 165] width 41 height 5
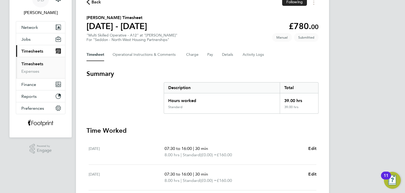
click at [31, 64] on link "Timesheets" at bounding box center [32, 63] width 22 height 5
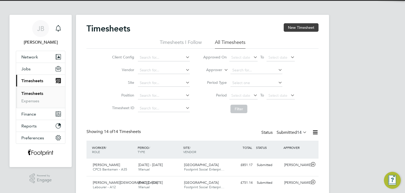
click at [298, 27] on button "New Timesheet" at bounding box center [301, 27] width 35 height 8
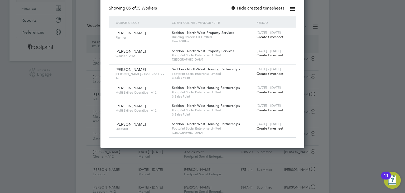
click at [271, 127] on span "Create timesheet" at bounding box center [270, 128] width 27 height 4
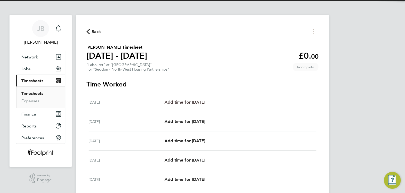
click at [205, 102] on span "Add time for Mon 04 Aug" at bounding box center [185, 102] width 41 height 5
select select "30"
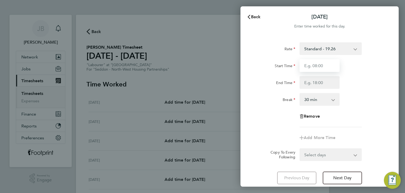
click at [308, 66] on input "Start Time" at bounding box center [320, 65] width 40 height 13
type input "07:30"
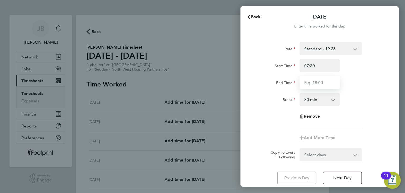
click at [323, 79] on input "End Time" at bounding box center [320, 82] width 40 height 13
type input "16:00"
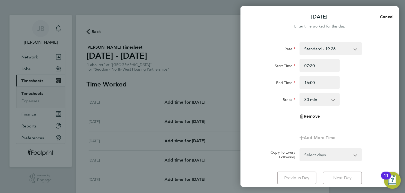
click at [326, 152] on form "Rate Standard - 19.26 Start Time 07:30 End Time 16:00 Break 0 min 15 min 30 min…" at bounding box center [320, 101] width 129 height 119
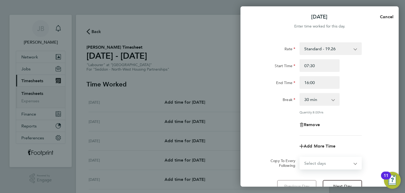
select select "WEEKDAY"
click at [300, 157] on select "Select days Day Weekday (Mon-Fri) Weekend (Sat-Sun) Tuesday Wednesday Thursday …" at bounding box center [327, 163] width 55 height 12
select select "2025-08-10"
click at [272, 116] on div "Rate Standard - 19.26 Start Time 07:30 End Time 16:00 Break 0 min 15 min 30 min…" at bounding box center [320, 88] width 129 height 93
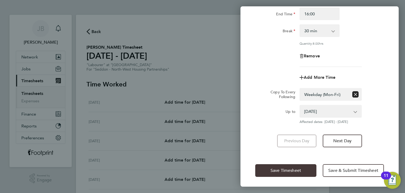
click at [278, 170] on span "Save Timesheet" at bounding box center [286, 170] width 31 height 5
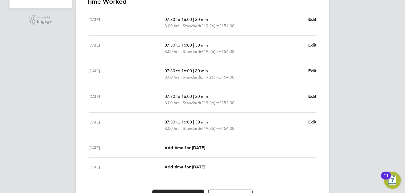
click at [310, 123] on span "Edit" at bounding box center [313, 121] width 8 height 5
select select "30"
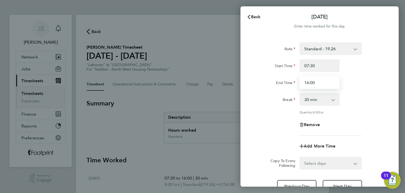
drag, startPoint x: 294, startPoint y: 83, endPoint x: 278, endPoint y: 84, distance: 15.8
click at [278, 84] on div "End Time 16:00" at bounding box center [319, 82] width 133 height 13
type input "15:00"
click at [278, 84] on label "End Time" at bounding box center [285, 83] width 19 height 6
click at [300, 84] on input "End Time" at bounding box center [320, 82] width 40 height 13
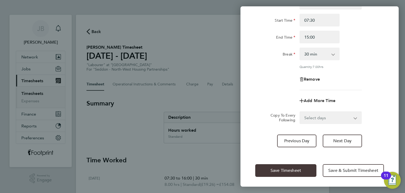
click at [293, 171] on span "Save Timesheet" at bounding box center [286, 170] width 31 height 5
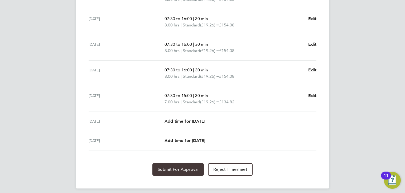
click at [189, 167] on span "Submit For Approval" at bounding box center [178, 169] width 41 height 5
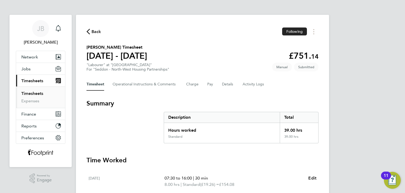
click at [39, 95] on link "Timesheets" at bounding box center [32, 93] width 22 height 5
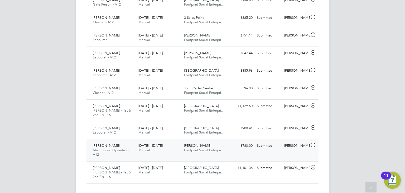
click at [272, 139] on div "Andrew Devine Multi Skilled Operative - A12 4 - 10 Aug 2025 4 - 10 Aug 2025 Man…" at bounding box center [203, 150] width 232 height 22
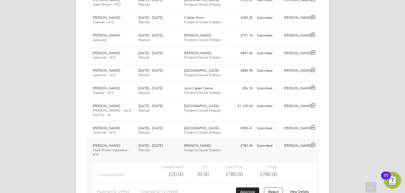
click at [294, 189] on link "View Details" at bounding box center [299, 191] width 19 height 4
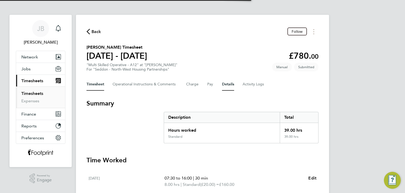
click at [232, 85] on button "Details" at bounding box center [228, 84] width 12 height 13
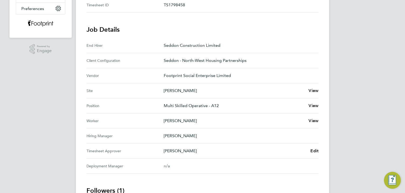
scroll to position [158, 0]
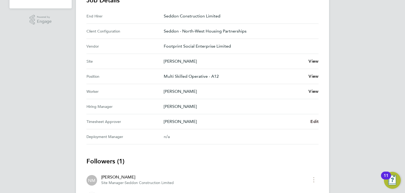
click at [317, 121] on span "Edit" at bounding box center [315, 121] width 8 height 5
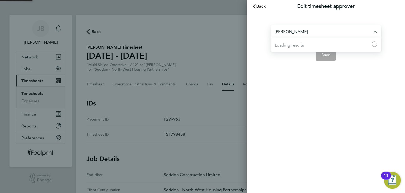
click at [319, 28] on input "[PERSON_NAME]" at bounding box center [326, 31] width 111 height 12
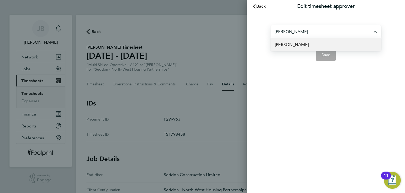
click at [295, 45] on span "[PERSON_NAME]" at bounding box center [292, 44] width 34 height 6
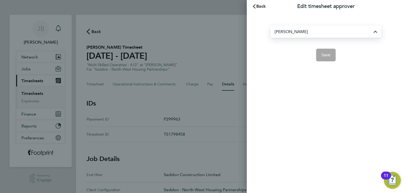
type input "[PERSON_NAME]"
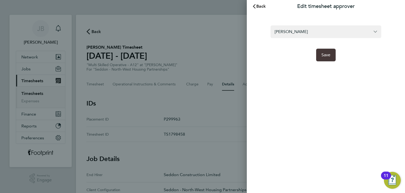
click at [328, 59] on button "Save" at bounding box center [326, 55] width 20 height 13
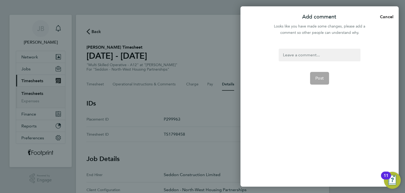
click at [296, 56] on div at bounding box center [320, 55] width 82 height 13
click at [296, 55] on div at bounding box center [320, 55] width 82 height 13
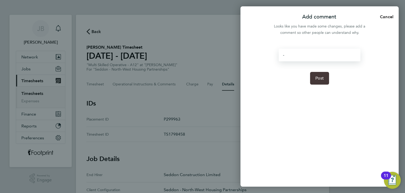
click at [323, 79] on span "Post" at bounding box center [320, 77] width 9 height 5
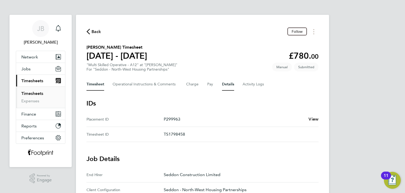
click at [97, 87] on button "Timesheet" at bounding box center [96, 84] width 18 height 13
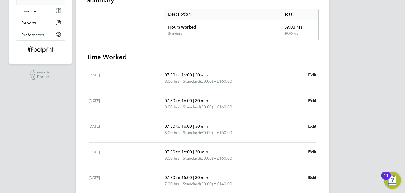
scroll to position [82, 0]
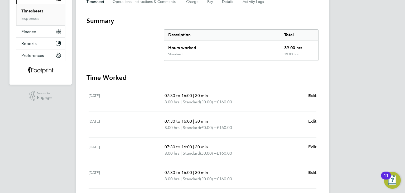
click at [34, 11] on link "Timesheets" at bounding box center [32, 10] width 22 height 5
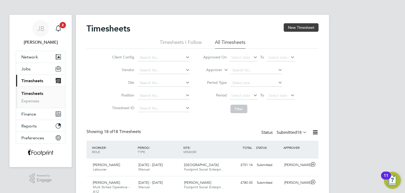
click at [293, 28] on button "New Timesheet" at bounding box center [301, 27] width 35 height 8
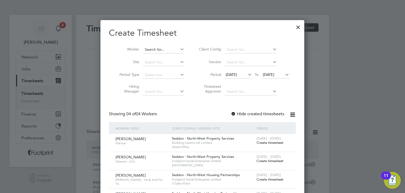
click at [156, 51] on input at bounding box center [163, 49] width 41 height 7
click at [150, 56] on li "Chris Dunn" at bounding box center [175, 56] width 65 height 7
type input "[PERSON_NAME]"
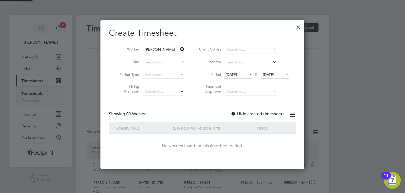
scroll to position [149, 204]
click at [249, 111] on div "Hide created timesheets" at bounding box center [258, 114] width 55 height 6
click at [249, 112] on label "Hide created timesheets" at bounding box center [258, 113] width 54 height 5
click at [301, 28] on div at bounding box center [299, 26] width 10 height 10
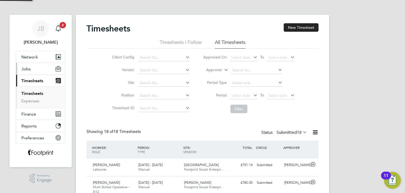
click at [27, 67] on span "Jobs" at bounding box center [25, 68] width 9 height 5
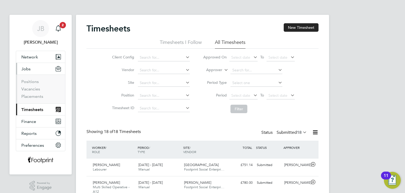
click at [38, 98] on li "Placements" at bounding box center [41, 96] width 40 height 5
click at [37, 97] on link "Placements" at bounding box center [32, 96] width 22 height 5
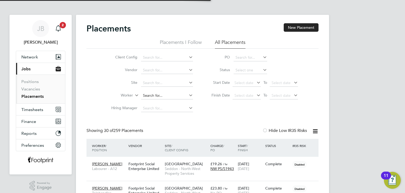
click at [153, 94] on input at bounding box center [167, 95] width 52 height 7
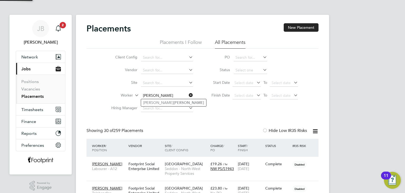
click at [172, 103] on li "Chris Dunn" at bounding box center [173, 102] width 65 height 7
type input "[PERSON_NAME]"
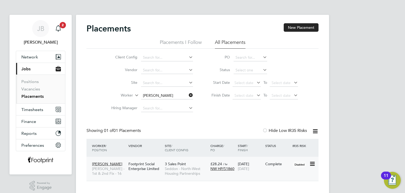
click at [249, 163] on div "14 Jul 2025 03 Aug 2025" at bounding box center [250, 166] width 27 height 15
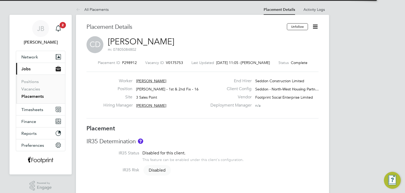
click at [316, 28] on icon at bounding box center [315, 26] width 7 height 7
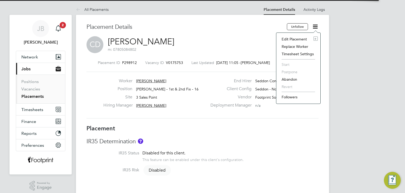
click at [306, 37] on li "Edit Placement e" at bounding box center [298, 38] width 39 height 7
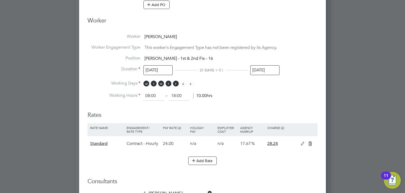
click at [270, 67] on input "03 Aug 2025" at bounding box center [264, 70] width 29 height 10
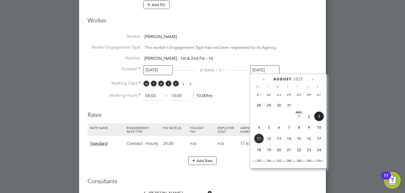
click at [319, 131] on span "10" at bounding box center [319, 127] width 10 height 10
type input "10 Aug 2025"
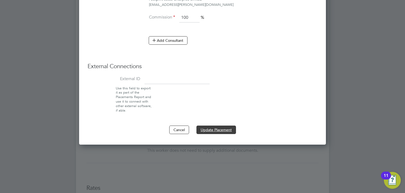
click at [220, 130] on button "Update Placement" at bounding box center [217, 129] width 40 height 8
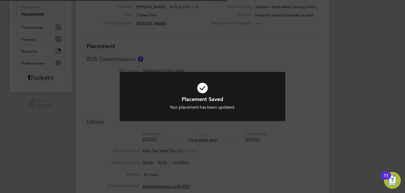
click at [22, 122] on div "Placement Saved Your placement has been updated. Cancel Okay" at bounding box center [202, 96] width 405 height 193
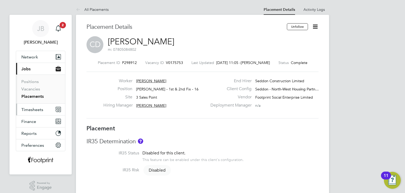
click at [31, 111] on span "Timesheets" at bounding box center [32, 109] width 22 height 5
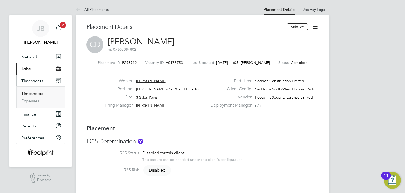
drag, startPoint x: 36, startPoint y: 92, endPoint x: 39, endPoint y: 89, distance: 4.7
click at [36, 92] on link "Timesheets" at bounding box center [32, 93] width 22 height 5
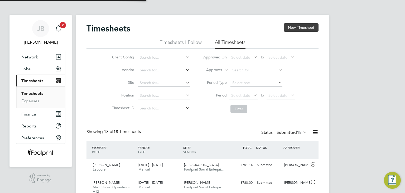
click at [303, 28] on button "New Timesheet" at bounding box center [301, 27] width 35 height 8
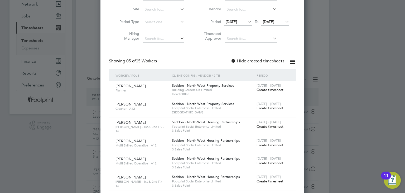
click at [265, 179] on span "Create timesheet" at bounding box center [270, 181] width 27 height 4
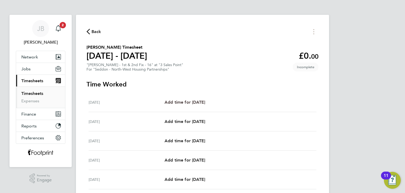
click at [195, 103] on span "Add time for Mon 04 Aug" at bounding box center [185, 102] width 41 height 5
select select "30"
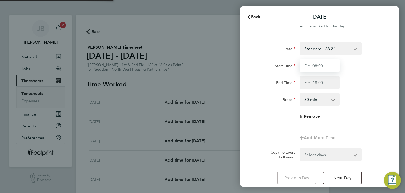
click at [318, 64] on input "Start Time" at bounding box center [320, 65] width 40 height 13
type input "07:30"
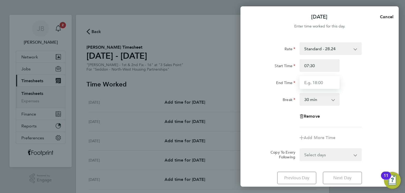
click at [323, 82] on input "End Time" at bounding box center [320, 82] width 40 height 13
type input "12:00"
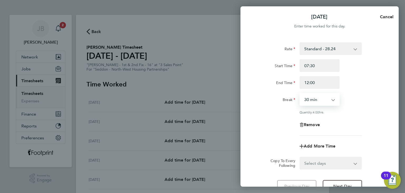
click at [319, 103] on select "0 min 15 min 30 min 45 min 60 min 75 min 90 min" at bounding box center [316, 99] width 33 height 12
select select "0"
click at [300, 93] on select "0 min 15 min 30 min 45 min 60 min 75 min 90 min" at bounding box center [316, 99] width 33 height 12
click at [287, 110] on div "Quantity: 4.50 hrs" at bounding box center [319, 112] width 133 height 4
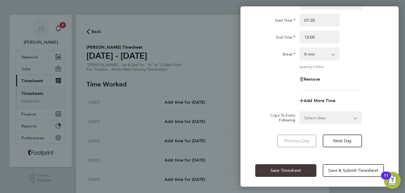
click at [287, 171] on span "Save Timesheet" at bounding box center [286, 170] width 31 height 5
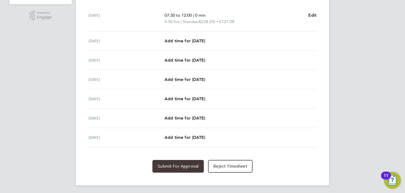
click at [177, 165] on span "Submit For Approval" at bounding box center [178, 165] width 41 height 5
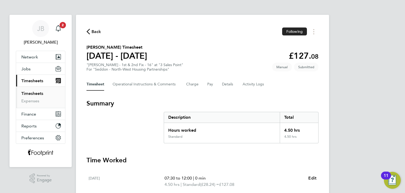
click at [26, 94] on link "Timesheets" at bounding box center [32, 93] width 22 height 5
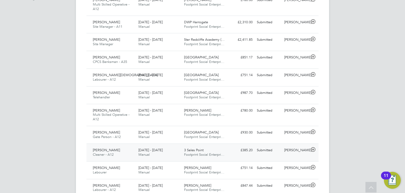
scroll to position [238, 0]
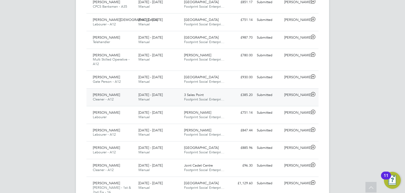
click at [242, 97] on div "£385.20 Submitted" at bounding box center [241, 95] width 27 height 9
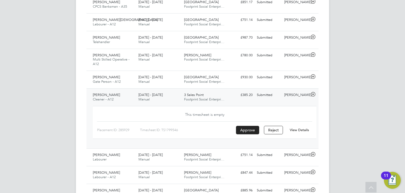
click at [302, 129] on link "View Details" at bounding box center [299, 129] width 19 height 4
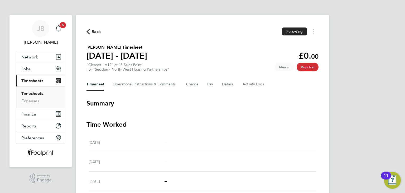
click at [38, 95] on link "Timesheets" at bounding box center [32, 93] width 22 height 5
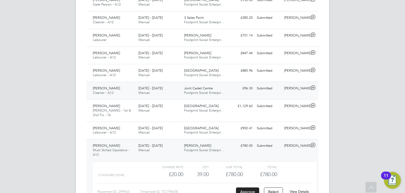
scroll to position [55, 0]
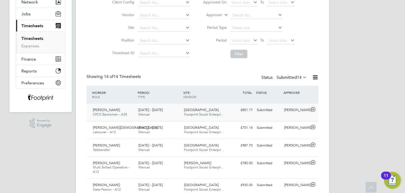
click at [153, 105] on div "[PERSON_NAME] CPCS Banksman - A35 [DATE] - [DATE] [DATE] - [DATE] Manual Primro…" at bounding box center [203, 111] width 232 height 17
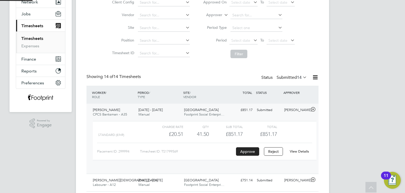
scroll to position [9, 51]
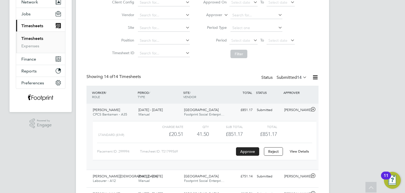
click at [302, 152] on link "View Details" at bounding box center [299, 151] width 19 height 4
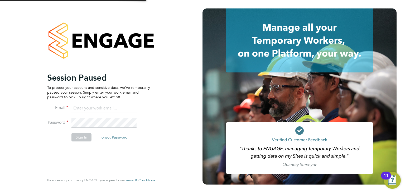
type input "[EMAIL_ADDRESS][PERSON_NAME][DOMAIN_NAME]"
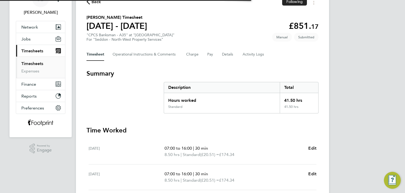
scroll to position [53, 0]
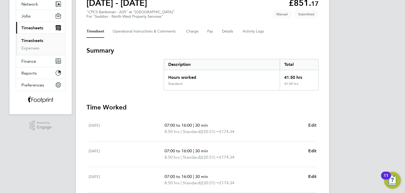
click at [312, 125] on span "Edit" at bounding box center [313, 124] width 8 height 5
select select "30"
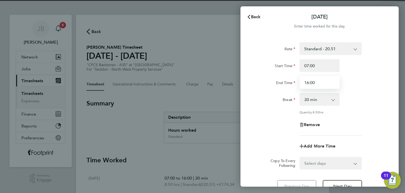
drag, startPoint x: 314, startPoint y: 82, endPoint x: 257, endPoint y: 75, distance: 56.6
click at [257, 75] on div "Start Time 07:00 End Time 16:00" at bounding box center [319, 74] width 133 height 30
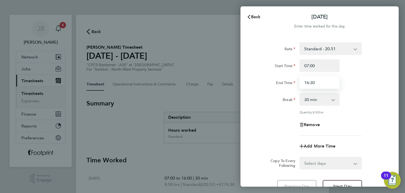
type input "16:30"
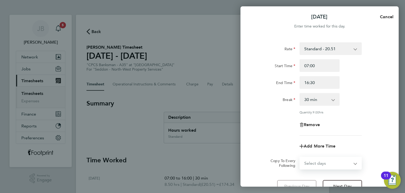
click at [314, 159] on select "Select days Day Weekday (Mon-Fri) Weekend (Sat-Sun) Tuesday Wednesday Thursday …" at bounding box center [327, 163] width 55 height 12
select select "WEEKDAY"
click at [300, 157] on select "Select days Day Weekday (Mon-Fri) Weekend (Sat-Sun) Tuesday Wednesday Thursday …" at bounding box center [327, 163] width 55 height 12
select select "2025-08-10"
click at [247, 114] on div "Rate Standard - 20.51 Start Time 07:00 End Time 16:30 Break 0 min 15 min 30 min…" at bounding box center [320, 129] width 158 height 186
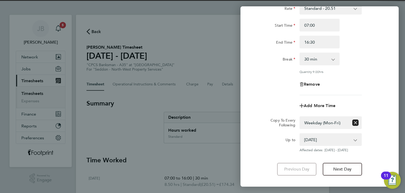
scroll to position [69, 0]
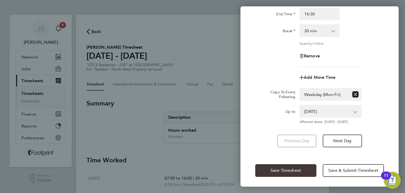
click at [281, 168] on span "Save Timesheet" at bounding box center [286, 170] width 31 height 5
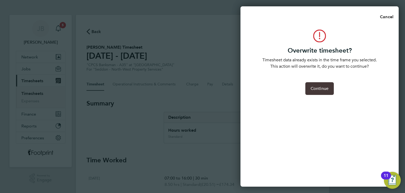
click at [319, 86] on span "Continue" at bounding box center [320, 88] width 18 height 5
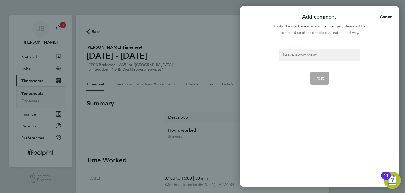
click at [304, 57] on div at bounding box center [320, 55] width 82 height 13
click at [304, 55] on div at bounding box center [320, 55] width 82 height 13
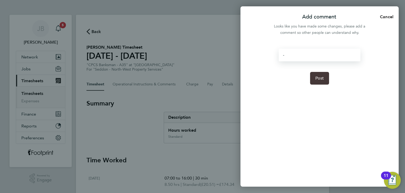
click at [316, 83] on button "Post" at bounding box center [319, 78] width 19 height 13
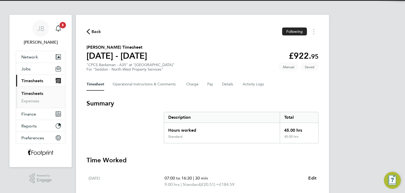
scroll to position [158, 0]
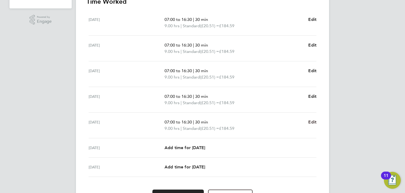
click at [310, 119] on span "Edit" at bounding box center [313, 121] width 8 height 5
select select "30"
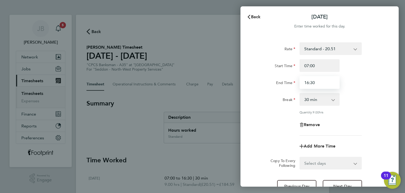
drag, startPoint x: 328, startPoint y: 82, endPoint x: 271, endPoint y: 82, distance: 57.5
click at [271, 82] on div "End Time 16:30" at bounding box center [319, 82] width 133 height 13
type input "15:30"
click at [272, 78] on div "End Time" at bounding box center [276, 81] width 40 height 11
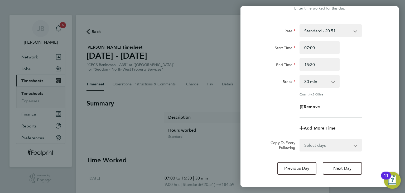
scroll to position [45, 0]
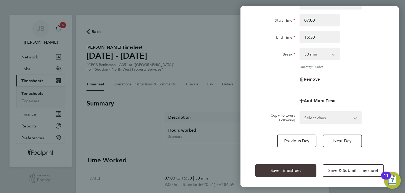
click at [294, 165] on button "Save Timesheet" at bounding box center [286, 170] width 61 height 13
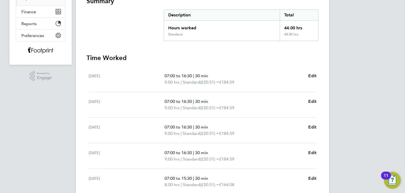
scroll to position [185, 0]
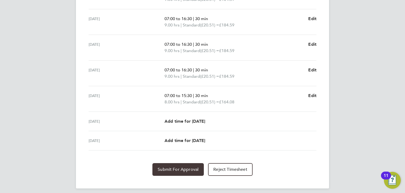
click at [178, 168] on span "Submit For Approval" at bounding box center [178, 169] width 41 height 5
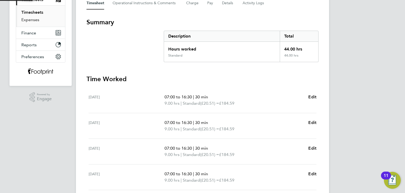
scroll to position [0, 0]
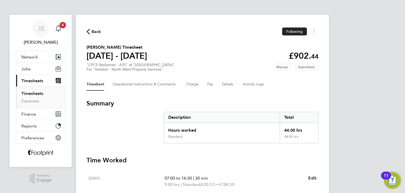
click at [30, 93] on link "Timesheets" at bounding box center [32, 93] width 22 height 5
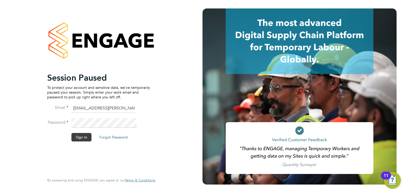
click at [84, 134] on button "Sign In" at bounding box center [82, 137] width 20 height 8
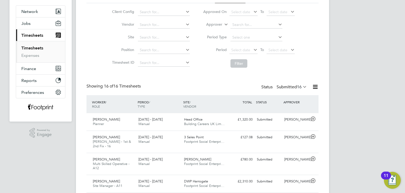
scroll to position [106, 0]
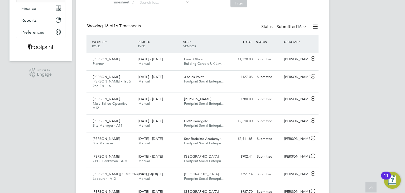
click at [261, 51] on div "WORKER / ROLE WORKER / PERIOD PERIOD / TYPE SITE / VENDOR TOTAL TOTAL / STATUS …" at bounding box center [203, 44] width 232 height 18
click at [245, 67] on div "[PERSON_NAME] Planner [DATE] - [DATE] [DATE] - [DATE] Manual Head Office Buildi…" at bounding box center [203, 61] width 232 height 17
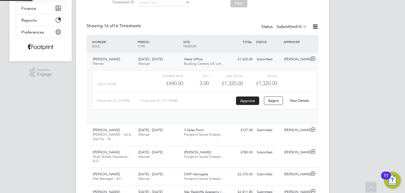
scroll to position [9, 51]
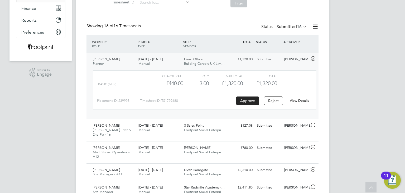
click at [222, 62] on span "Building Careers UK Lim…" at bounding box center [204, 63] width 41 height 4
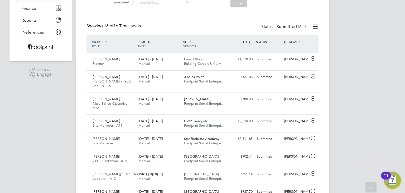
scroll to position [0, 0]
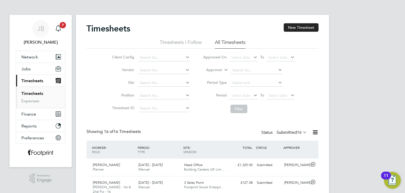
click at [31, 94] on link "Timesheets" at bounding box center [32, 93] width 22 height 5
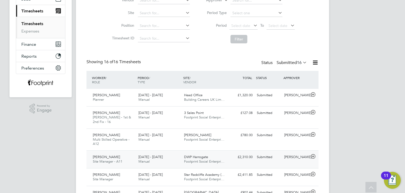
scroll to position [26, 0]
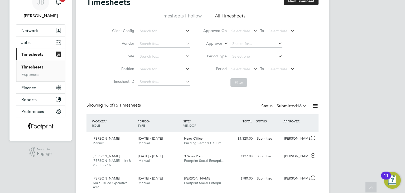
click at [287, 108] on label "Submitted 16" at bounding box center [292, 105] width 30 height 5
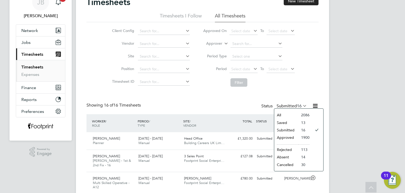
click at [289, 138] on li "Approved" at bounding box center [287, 137] width 24 height 7
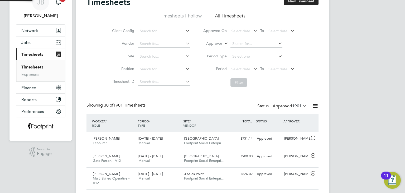
scroll to position [3, 3]
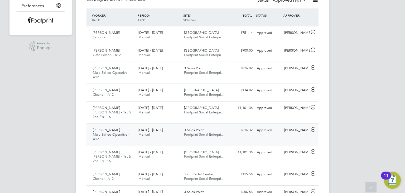
click at [181, 148] on div "[DATE] - [DATE] Manual" at bounding box center [159, 154] width 46 height 13
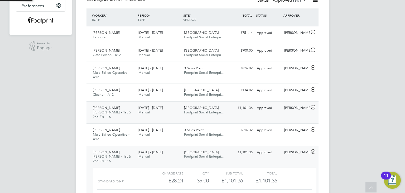
click at [177, 112] on div "[DATE] - [DATE] Manual" at bounding box center [159, 109] width 46 height 13
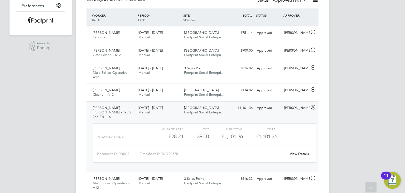
click at [177, 112] on div "[DATE] - [DATE] Manual" at bounding box center [159, 109] width 46 height 13
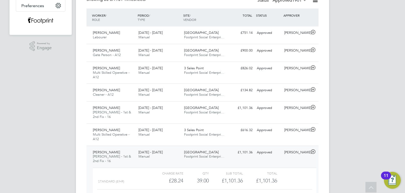
click at [178, 152] on div "[DATE] - [DATE] Manual" at bounding box center [159, 154] width 46 height 13
